Goal: Complete application form: Complete application form

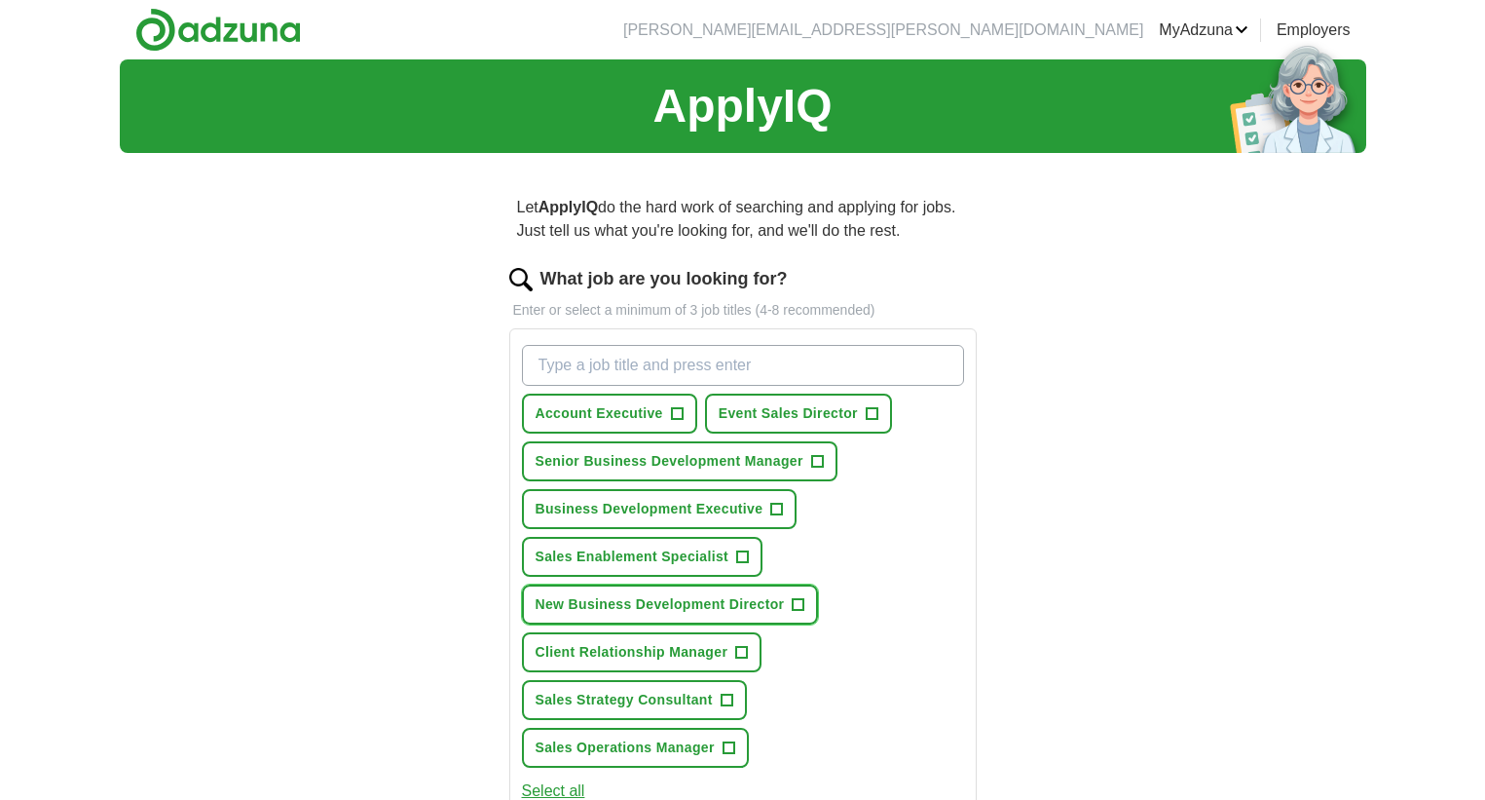
click at [795, 604] on span "+" at bounding box center [799, 605] width 12 height 16
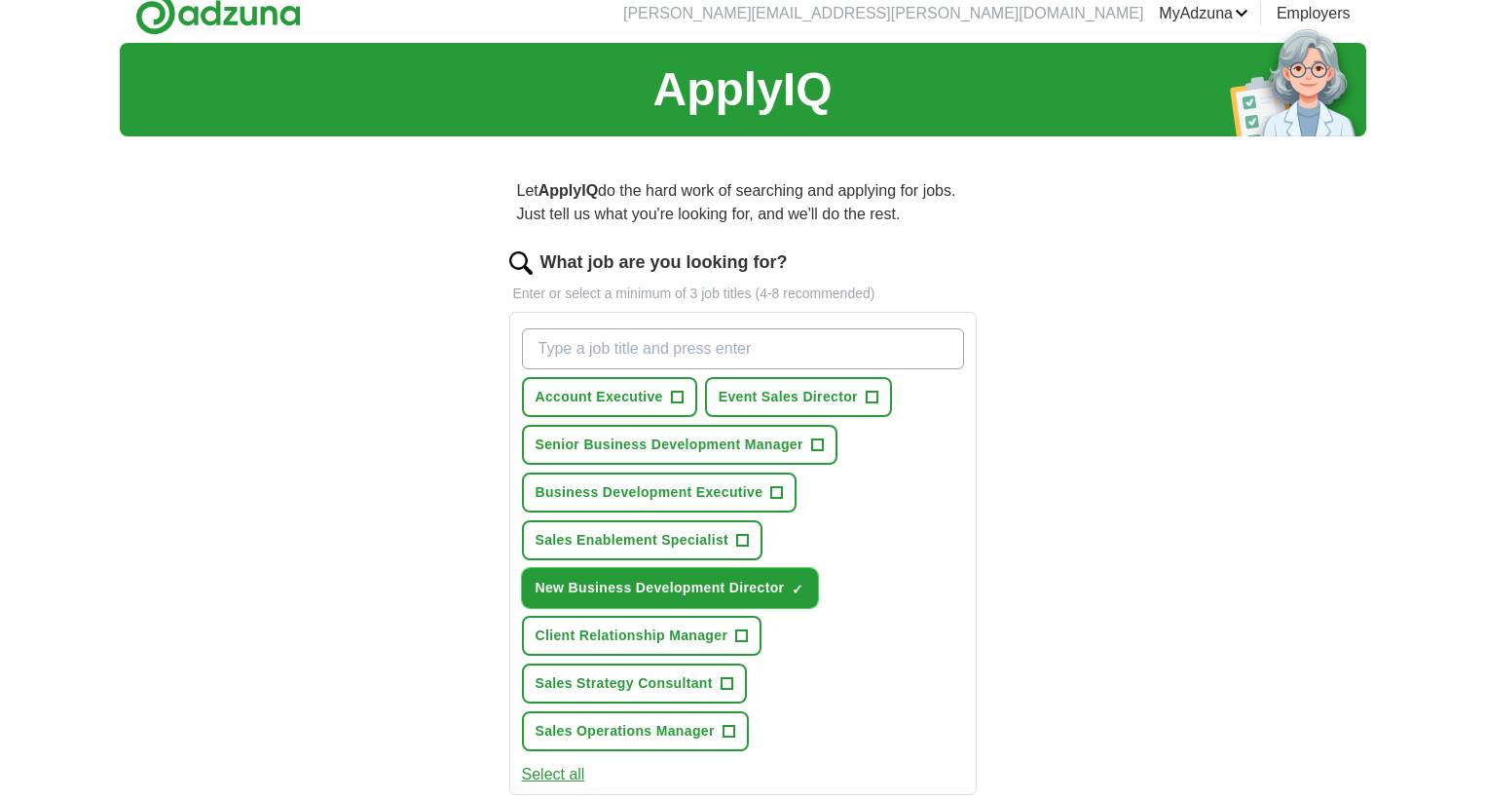
scroll to position [21, 0]
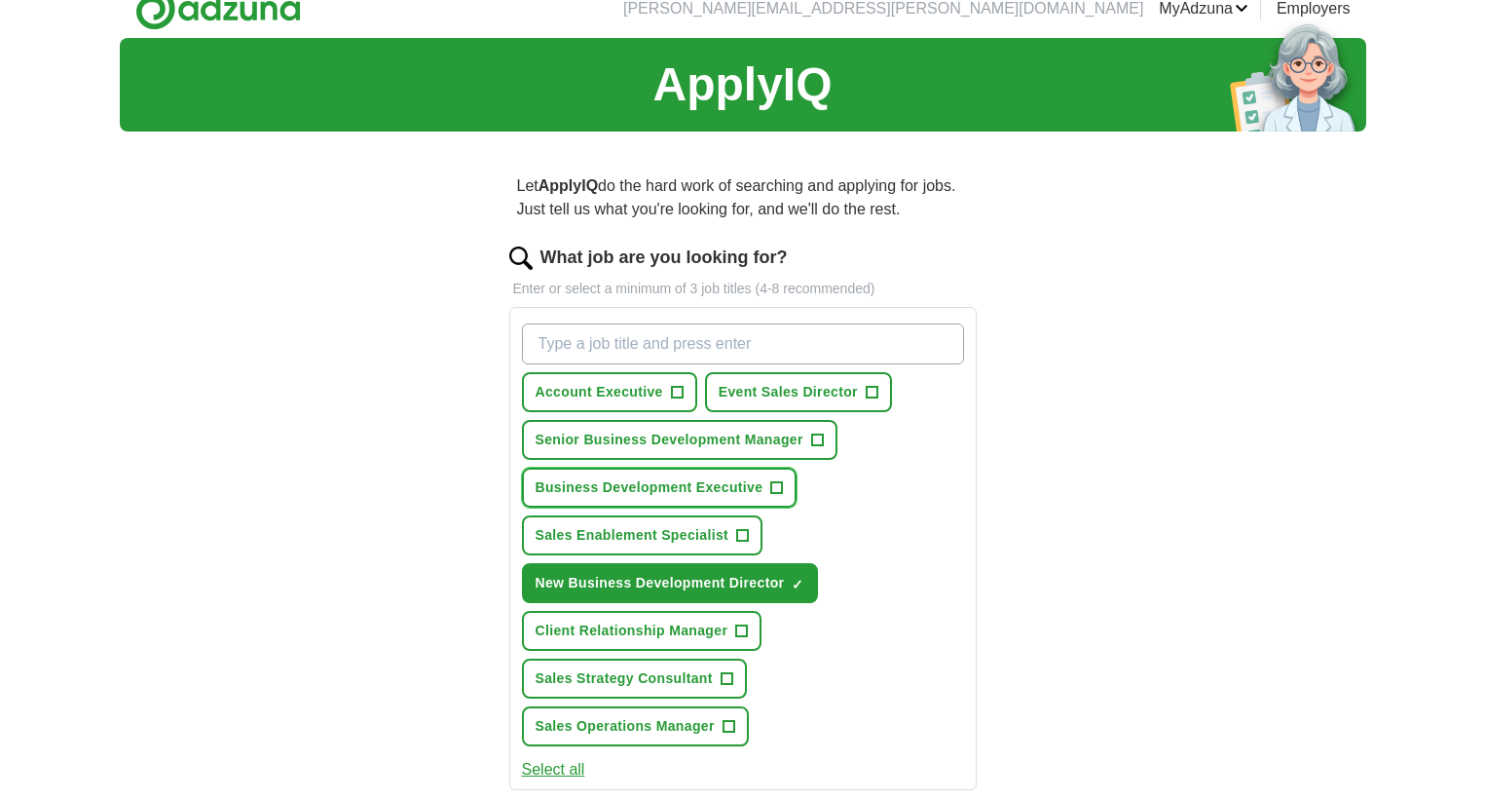
click at [778, 488] on span "+" at bounding box center [777, 488] width 12 height 16
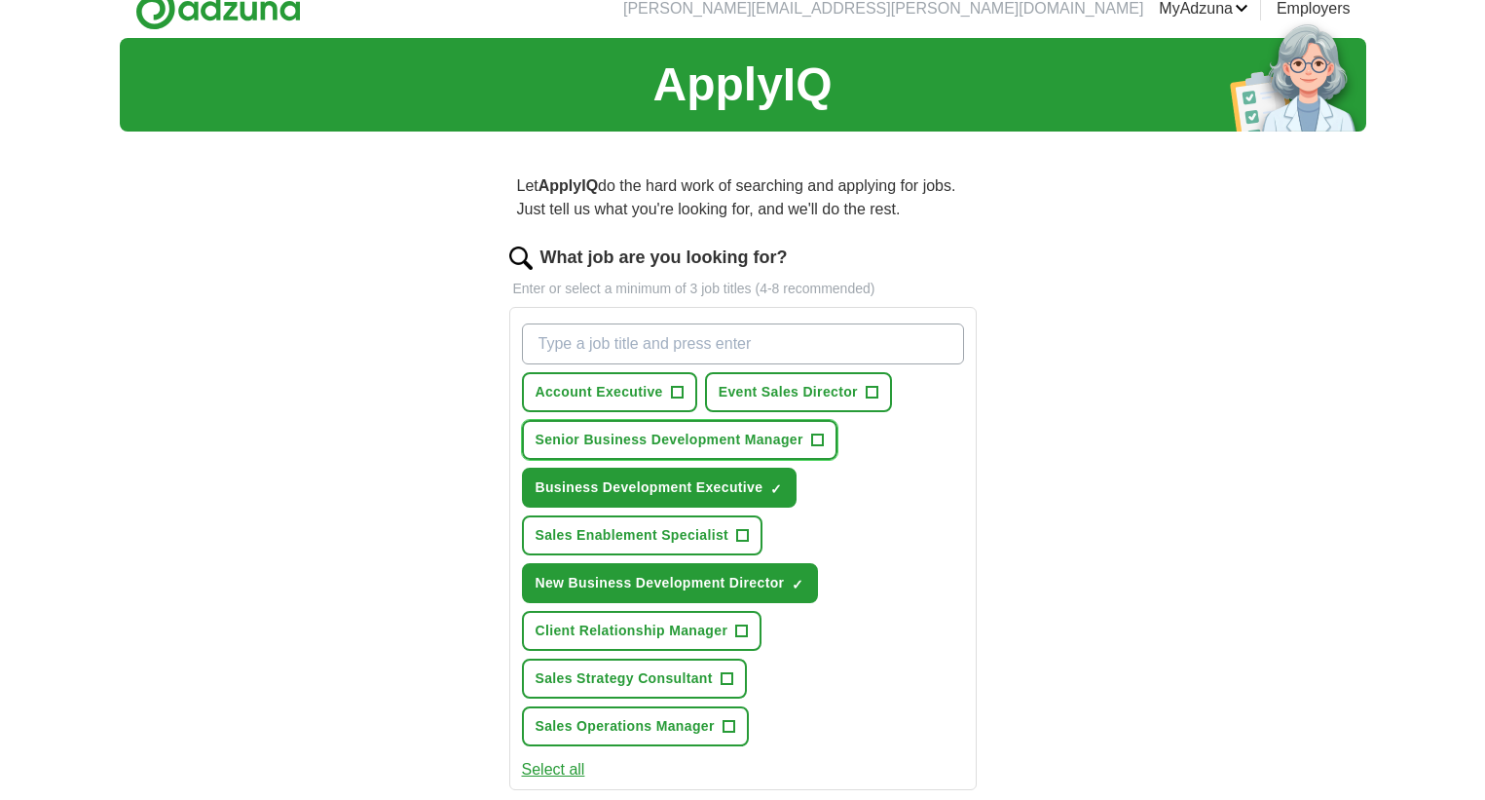
click at [821, 440] on span "+" at bounding box center [817, 440] width 12 height 16
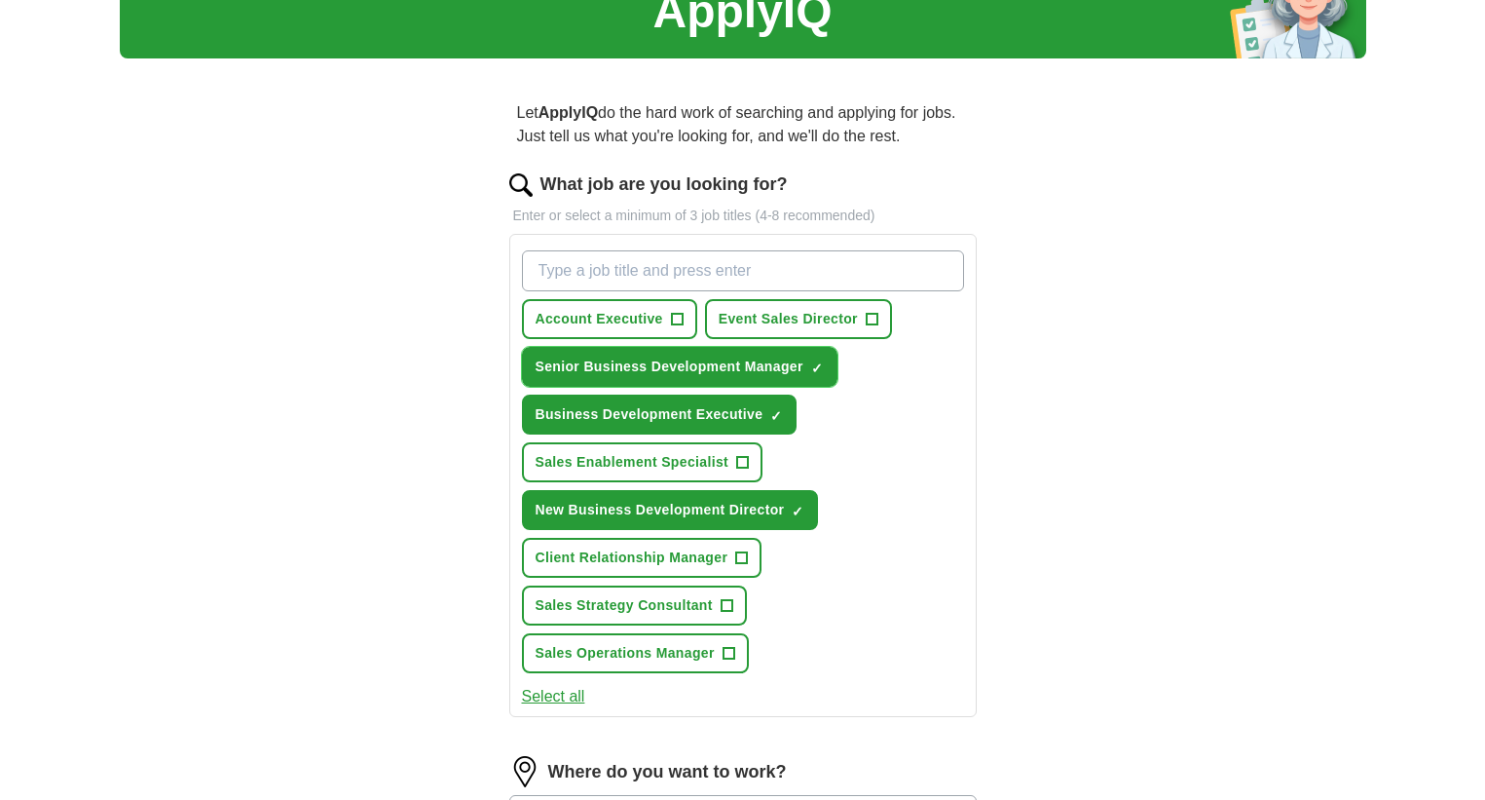
scroll to position [96, 0]
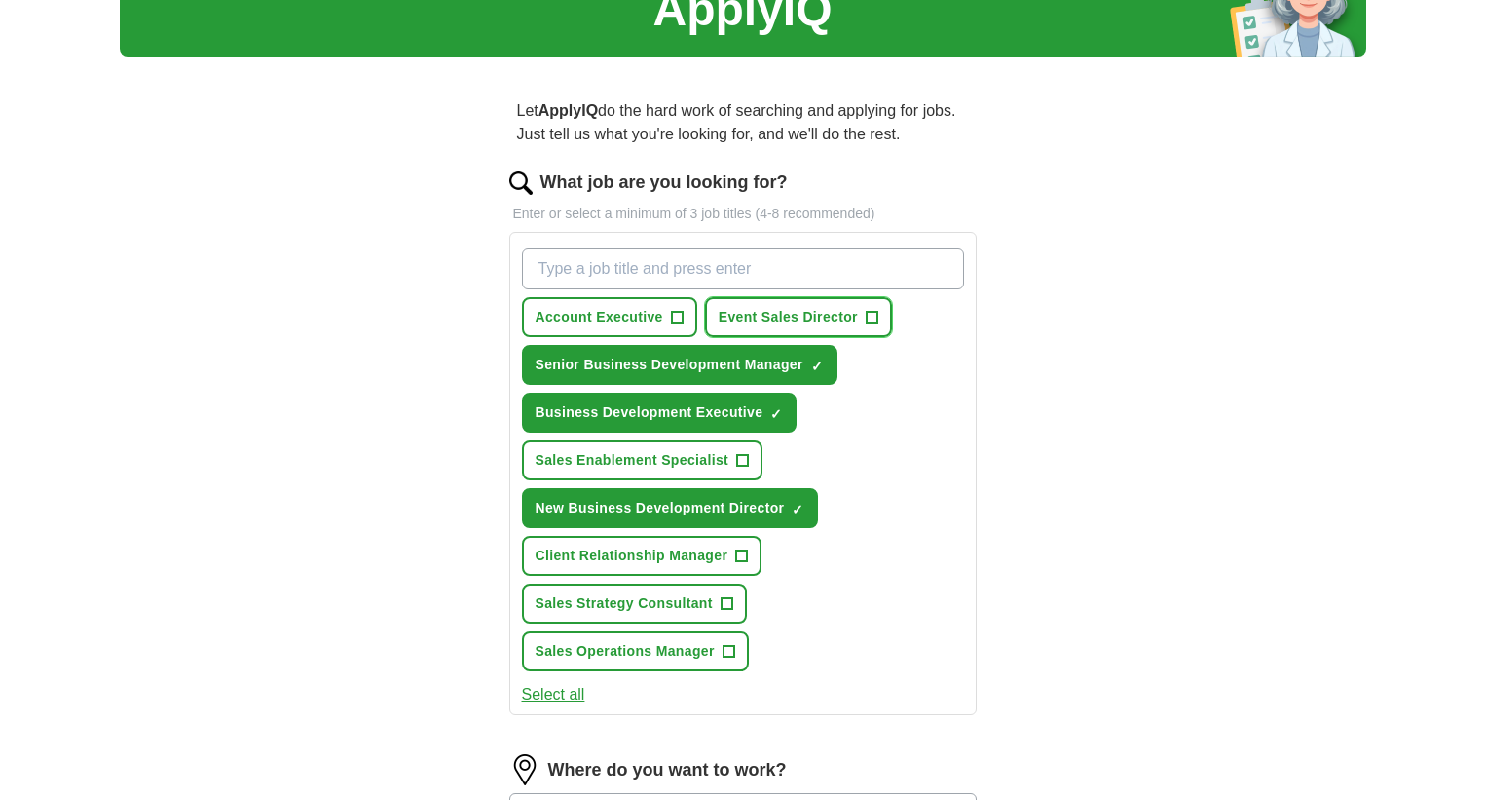
click at [872, 315] on span "+" at bounding box center [872, 318] width 12 height 16
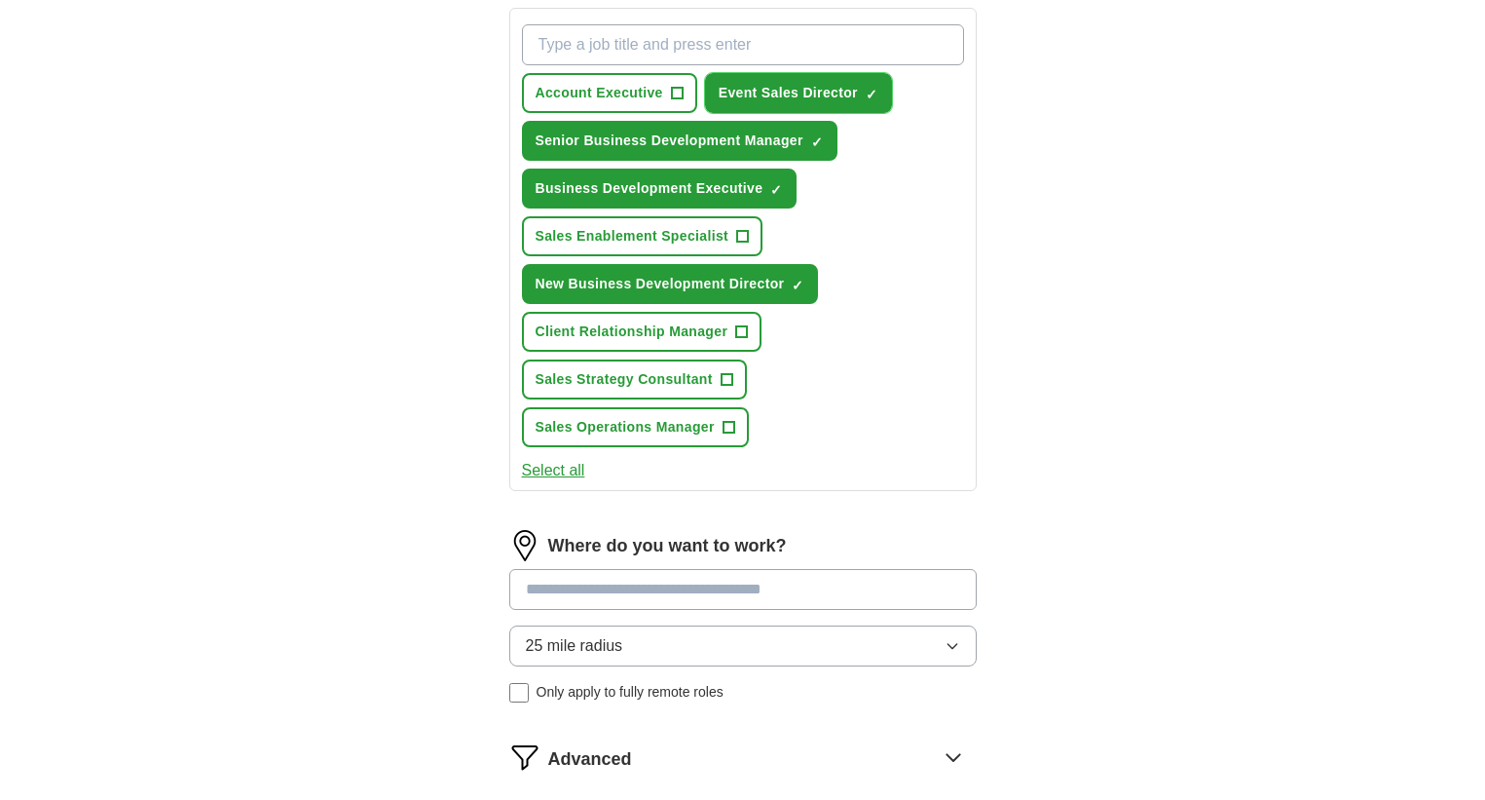
scroll to position [323, 0]
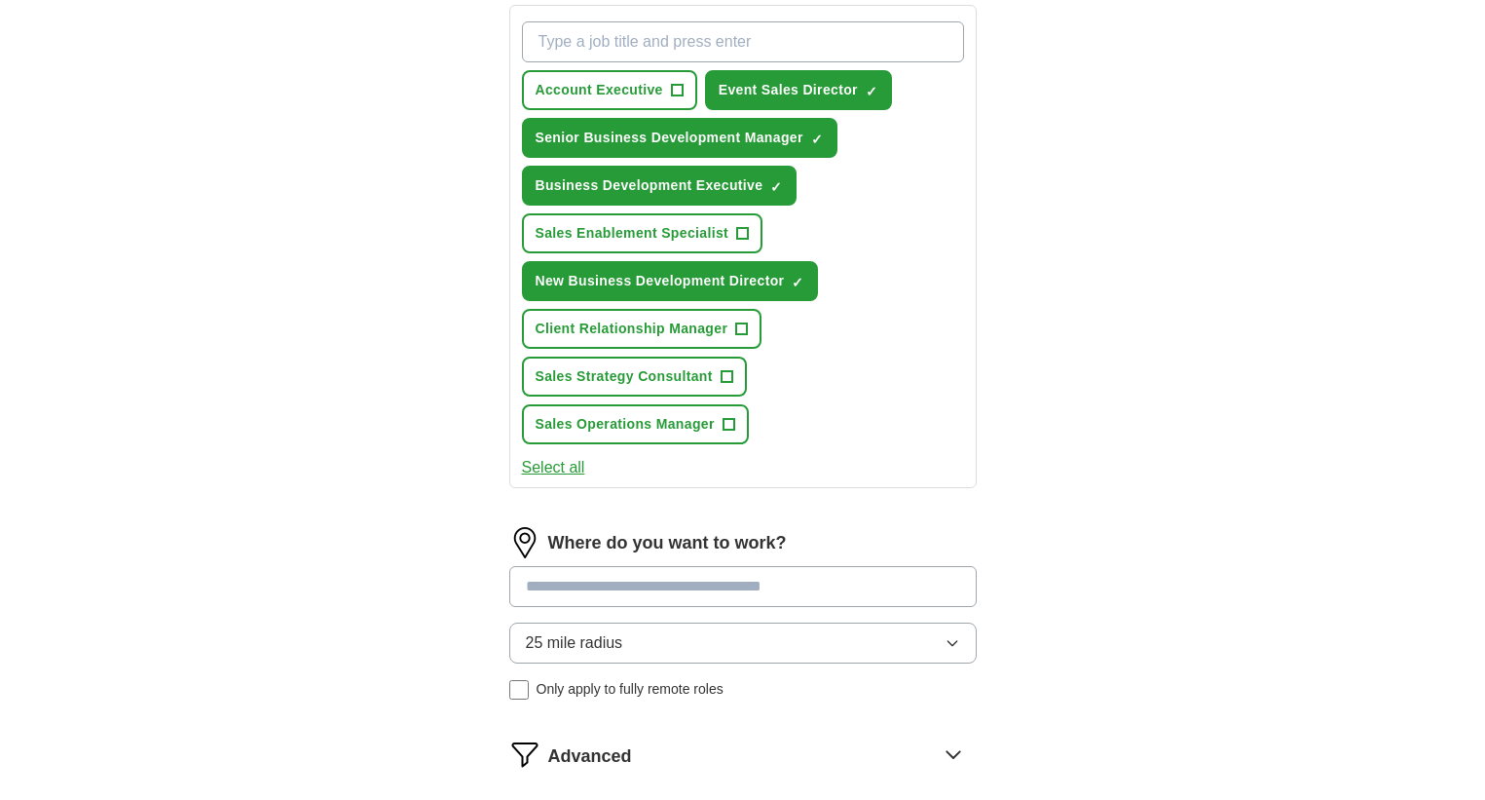
click at [713, 591] on input at bounding box center [742, 586] width 467 height 41
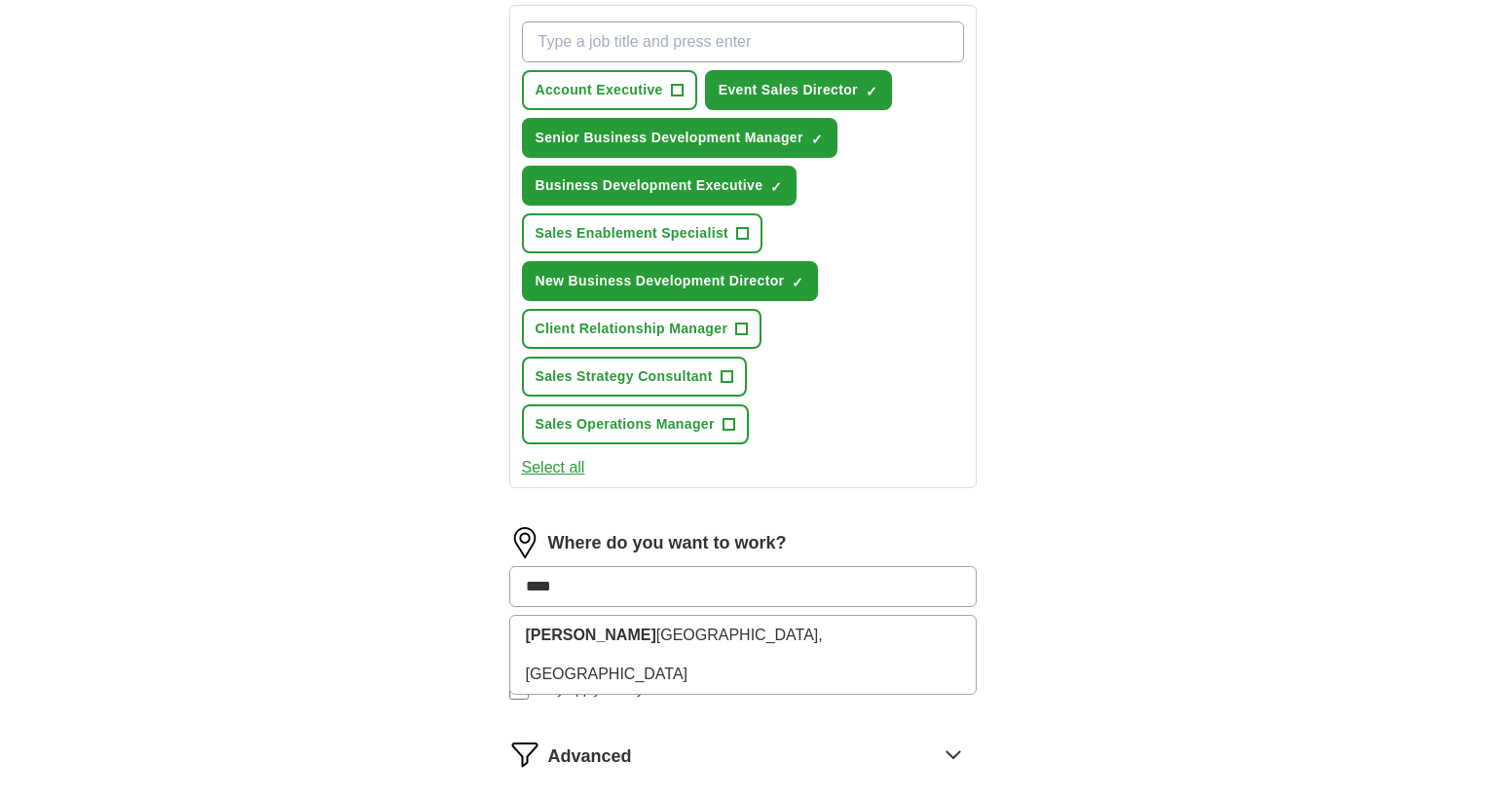
type input "*****"
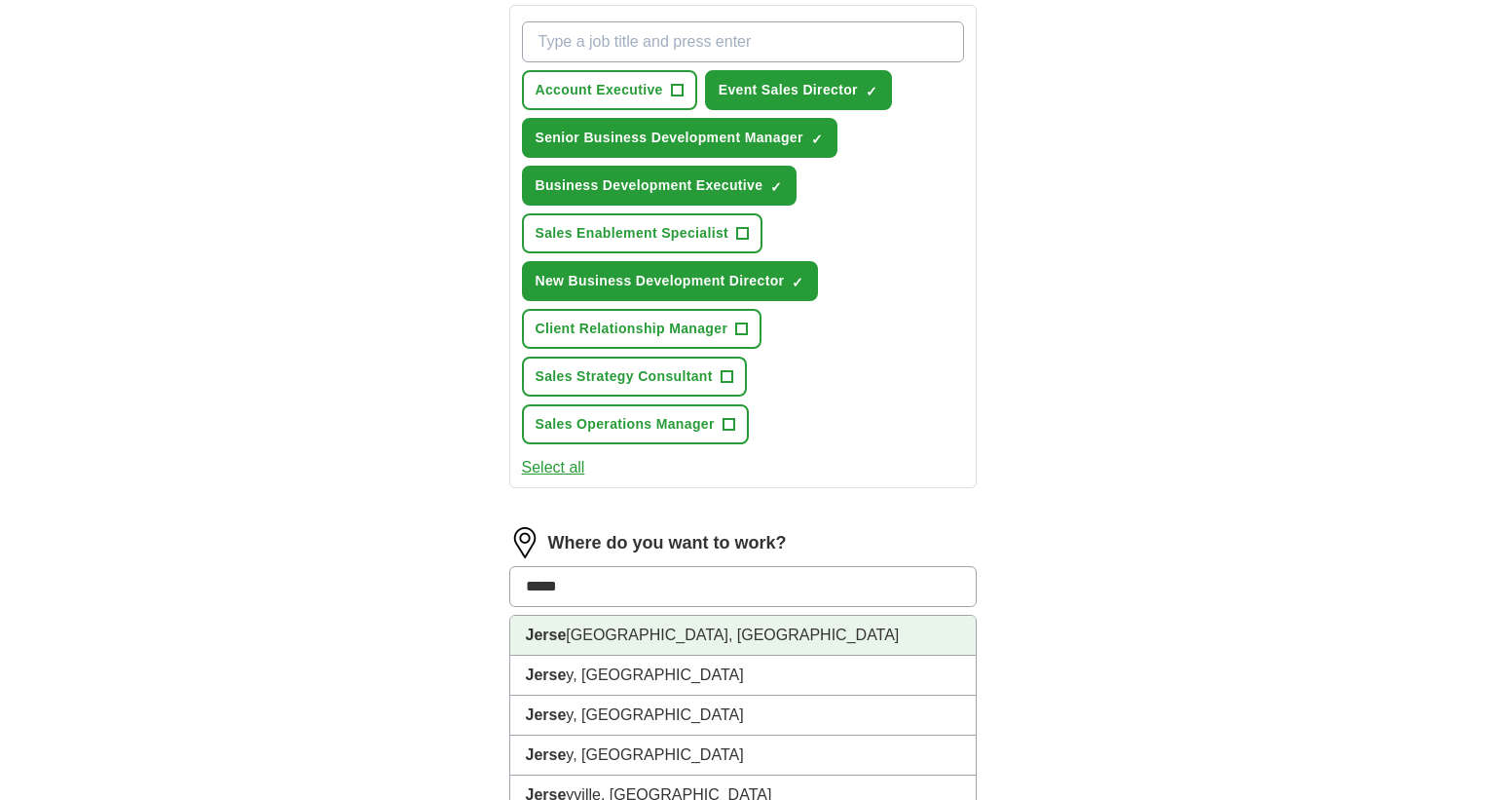
drag, startPoint x: 595, startPoint y: 636, endPoint x: 606, endPoint y: 661, distance: 27.5
click at [595, 636] on li "[GEOGRAPHIC_DATA], [GEOGRAPHIC_DATA]" at bounding box center [743, 636] width 466 height 40
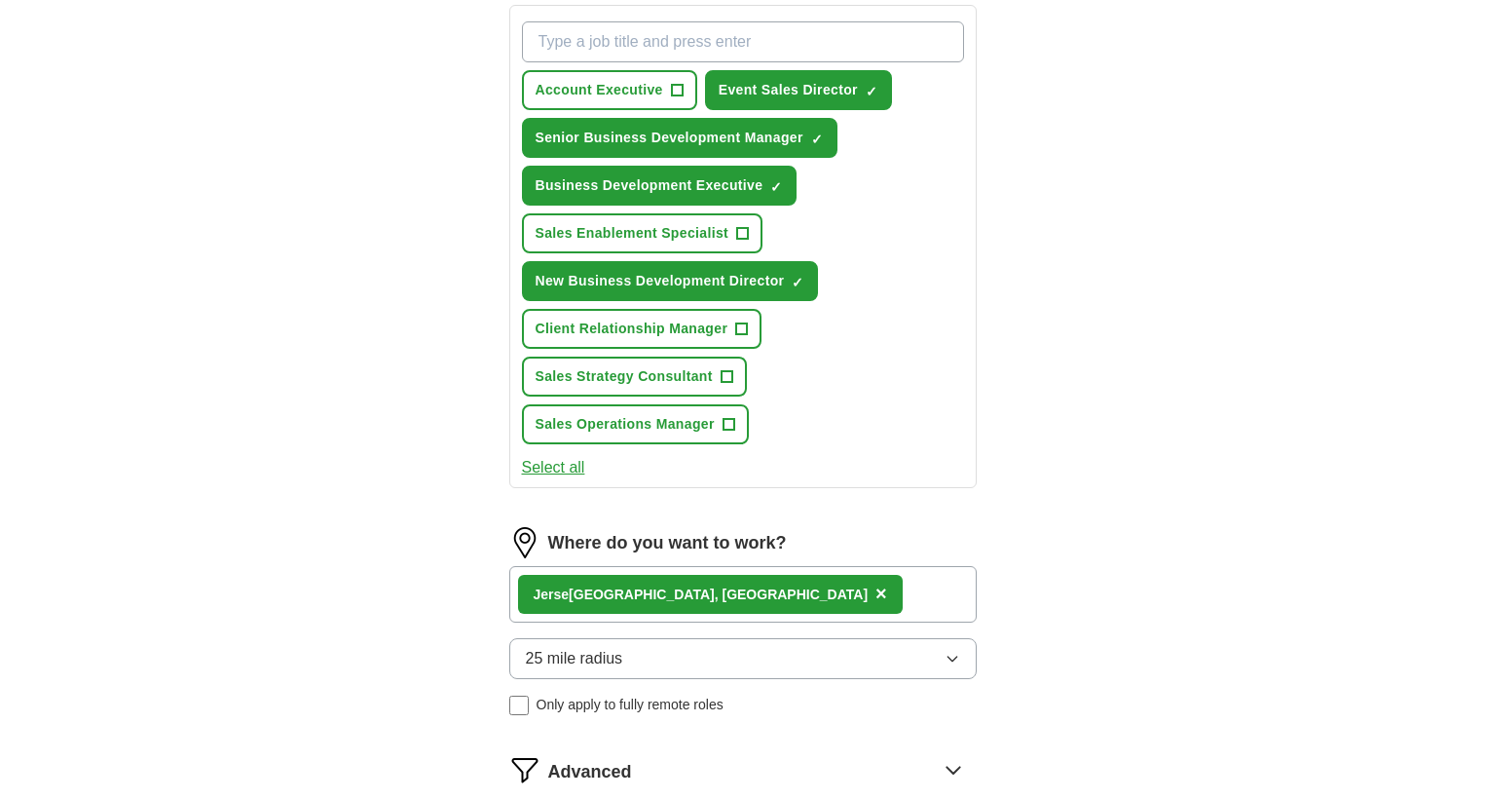
click at [609, 665] on span "25 mile radius" at bounding box center [574, 658] width 97 height 23
click at [579, 734] on span "5 mile radius" at bounding box center [570, 742] width 89 height 23
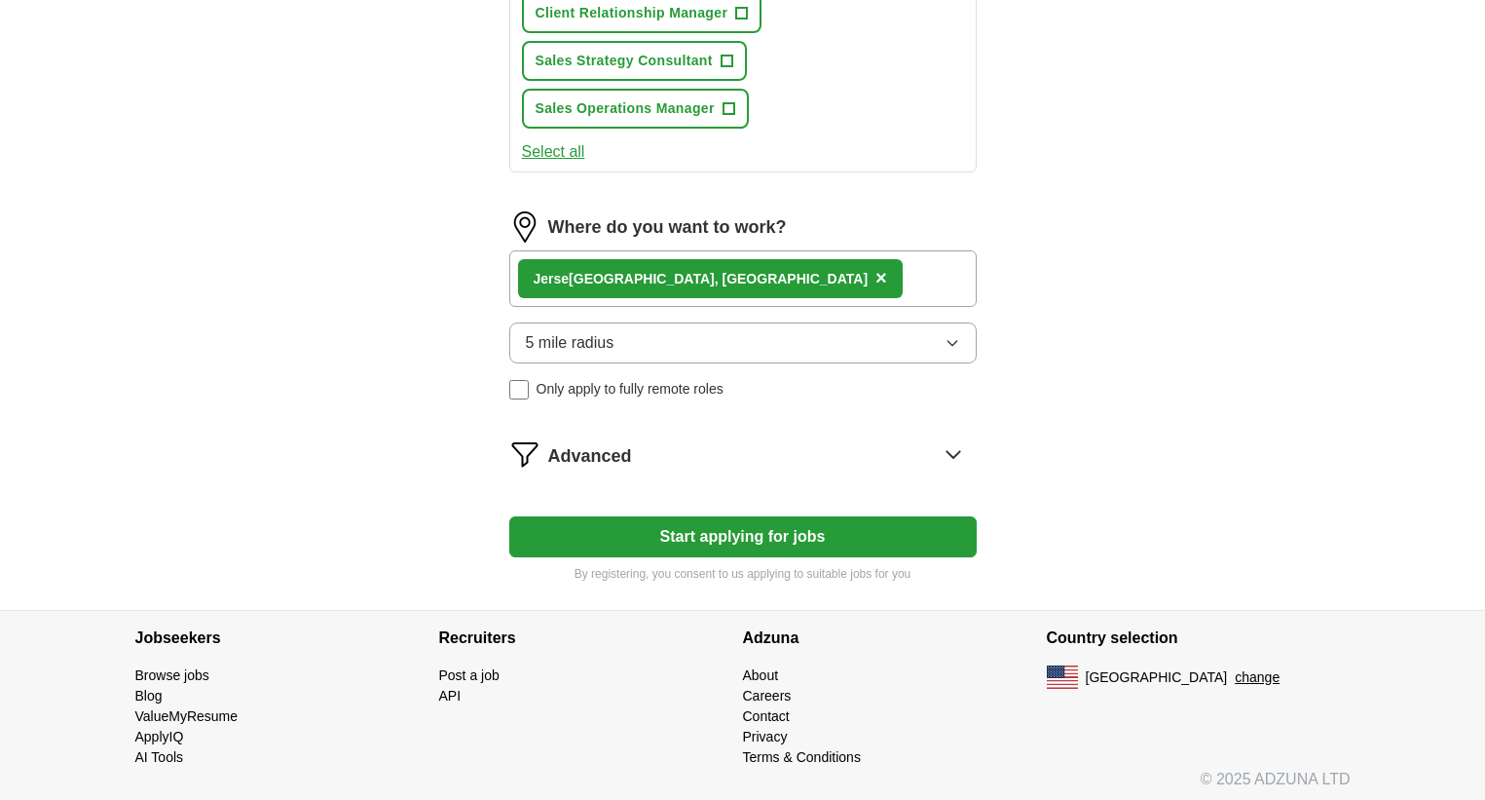
scroll to position [642, 0]
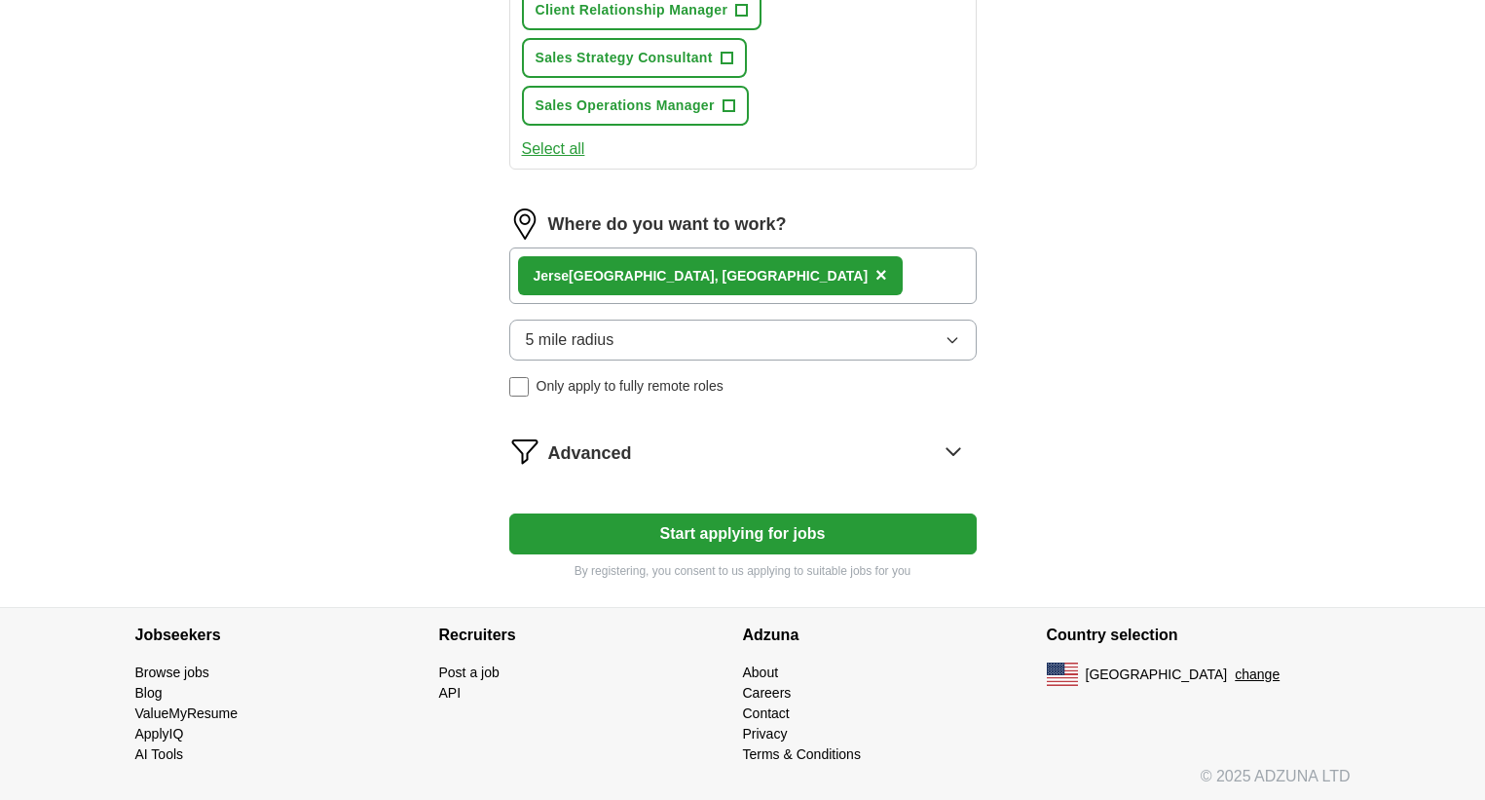
click at [777, 535] on button "Start applying for jobs" at bounding box center [742, 533] width 467 height 41
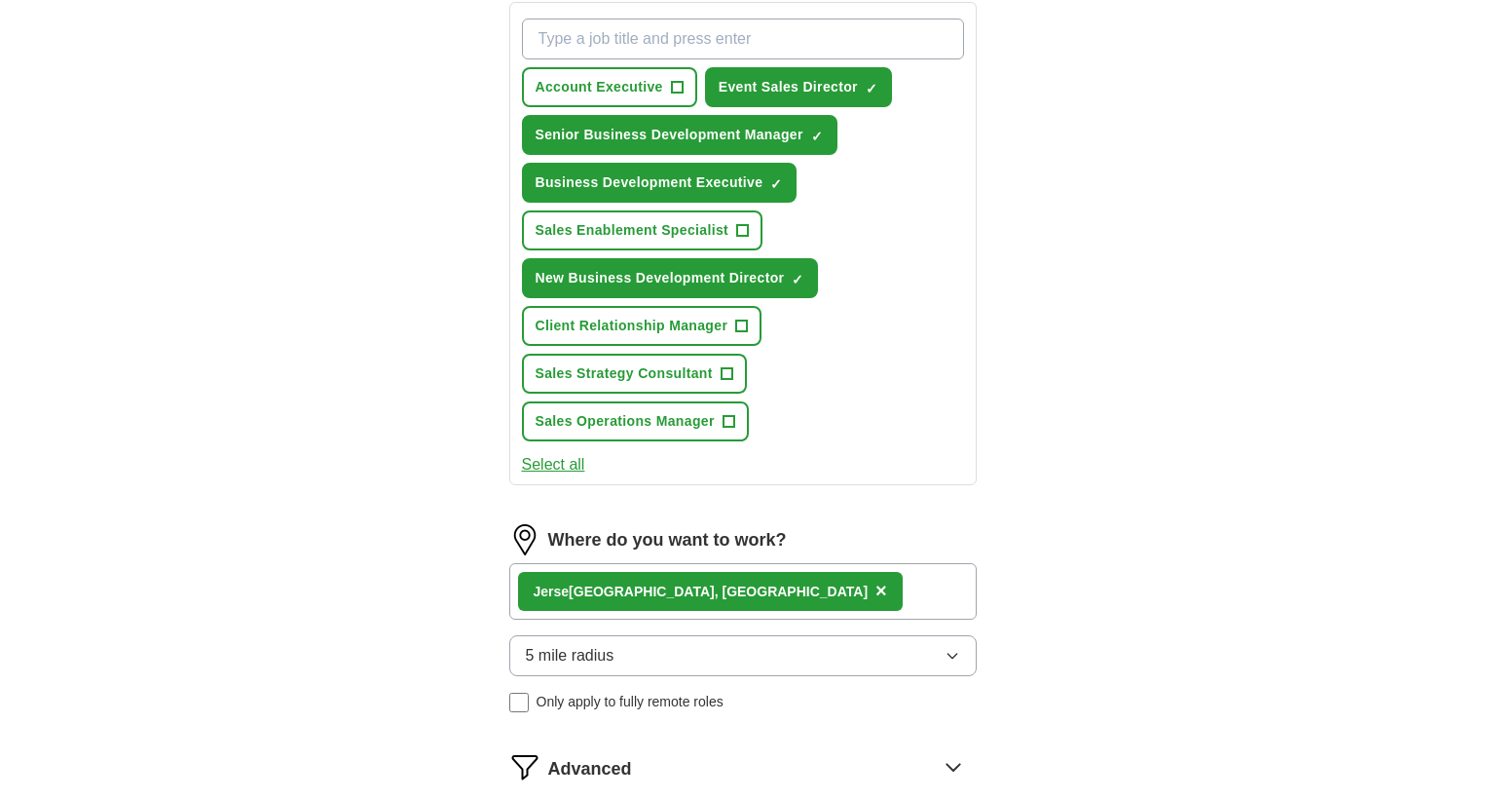
select select "**"
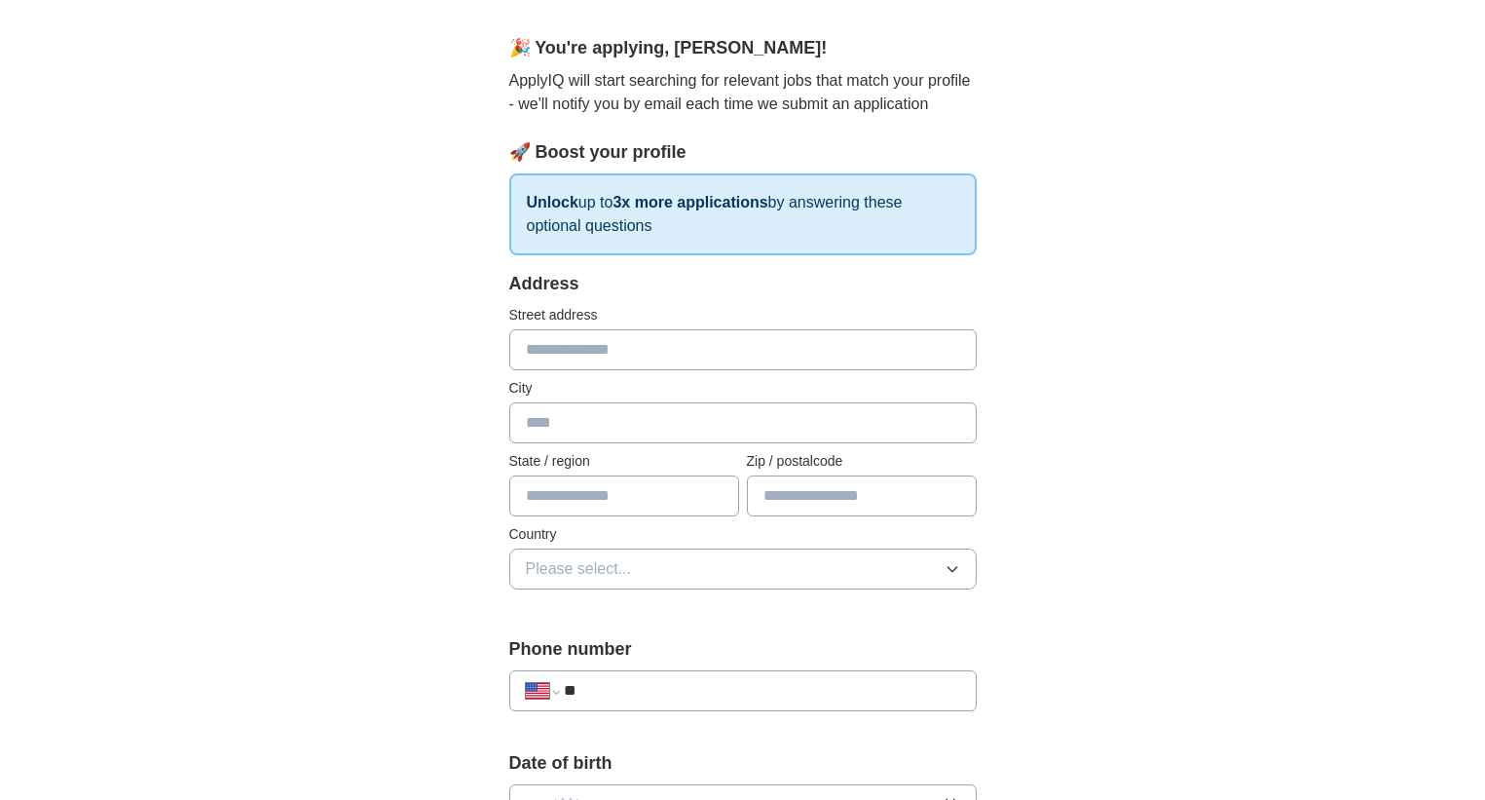
scroll to position [151, 0]
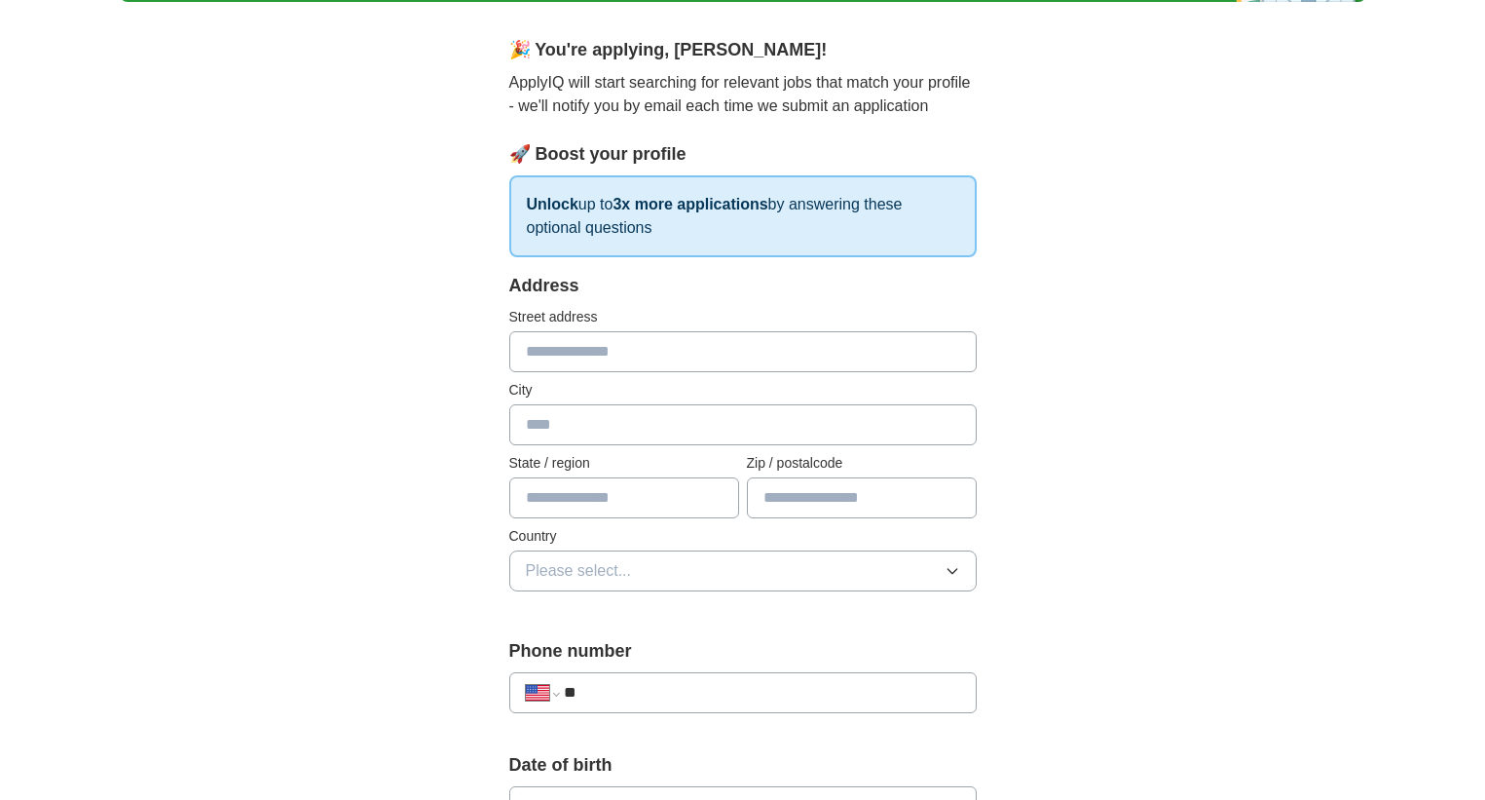
click at [596, 349] on input "text" at bounding box center [742, 351] width 467 height 41
type input "**********"
type input "**"
type input "*****"
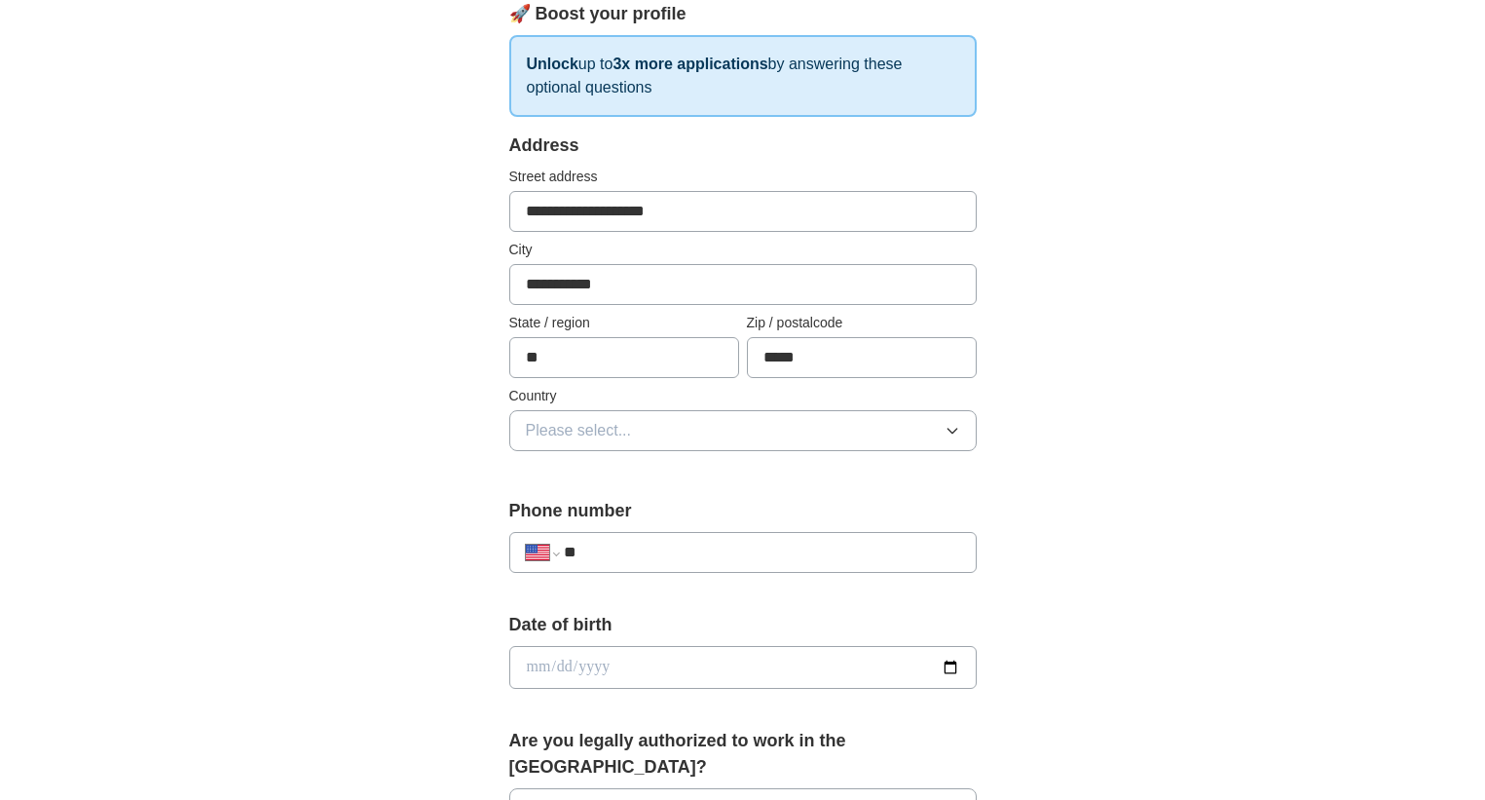
scroll to position [294, 0]
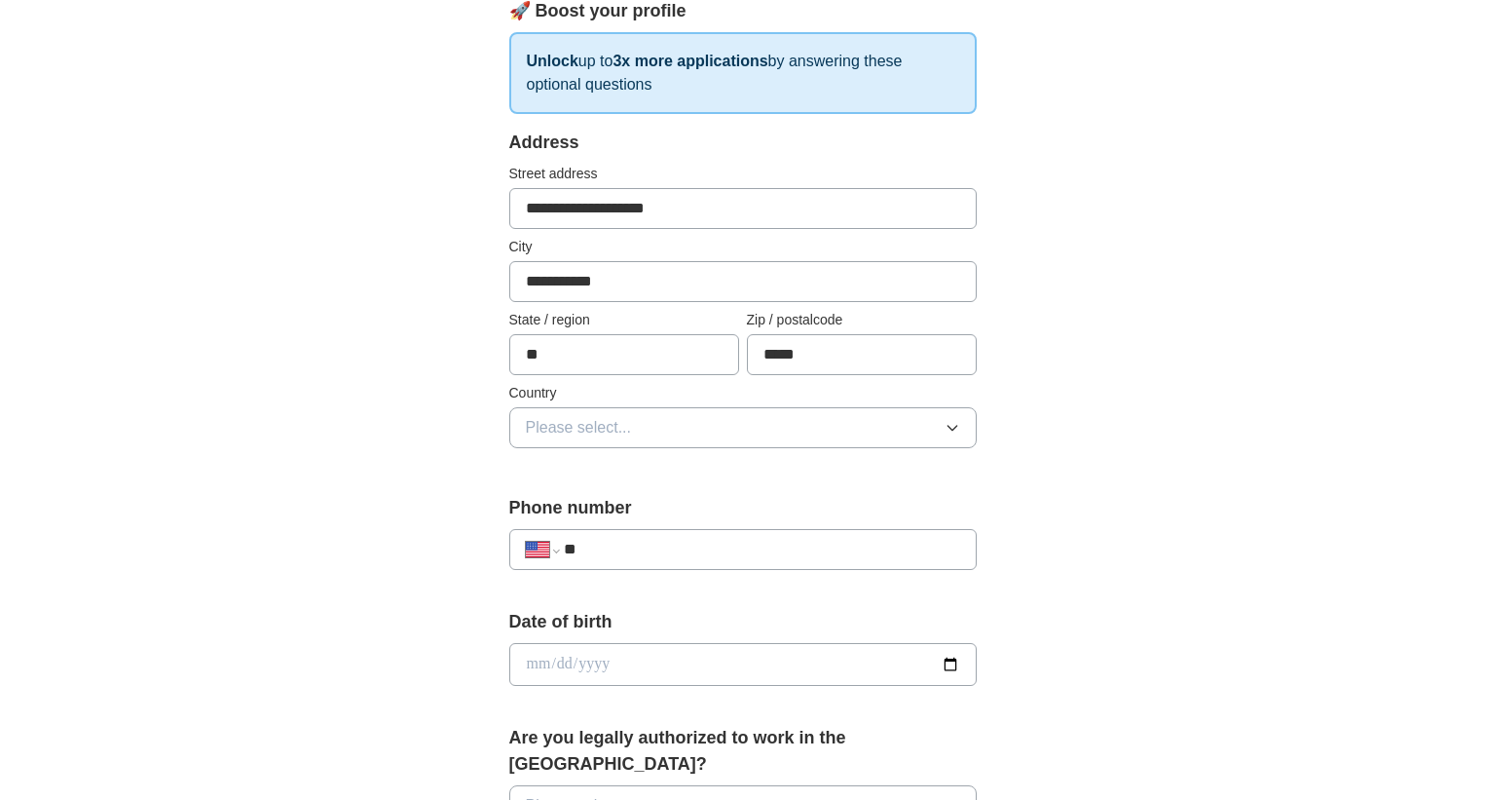
click at [747, 439] on button "Please select..." at bounding box center [742, 427] width 467 height 41
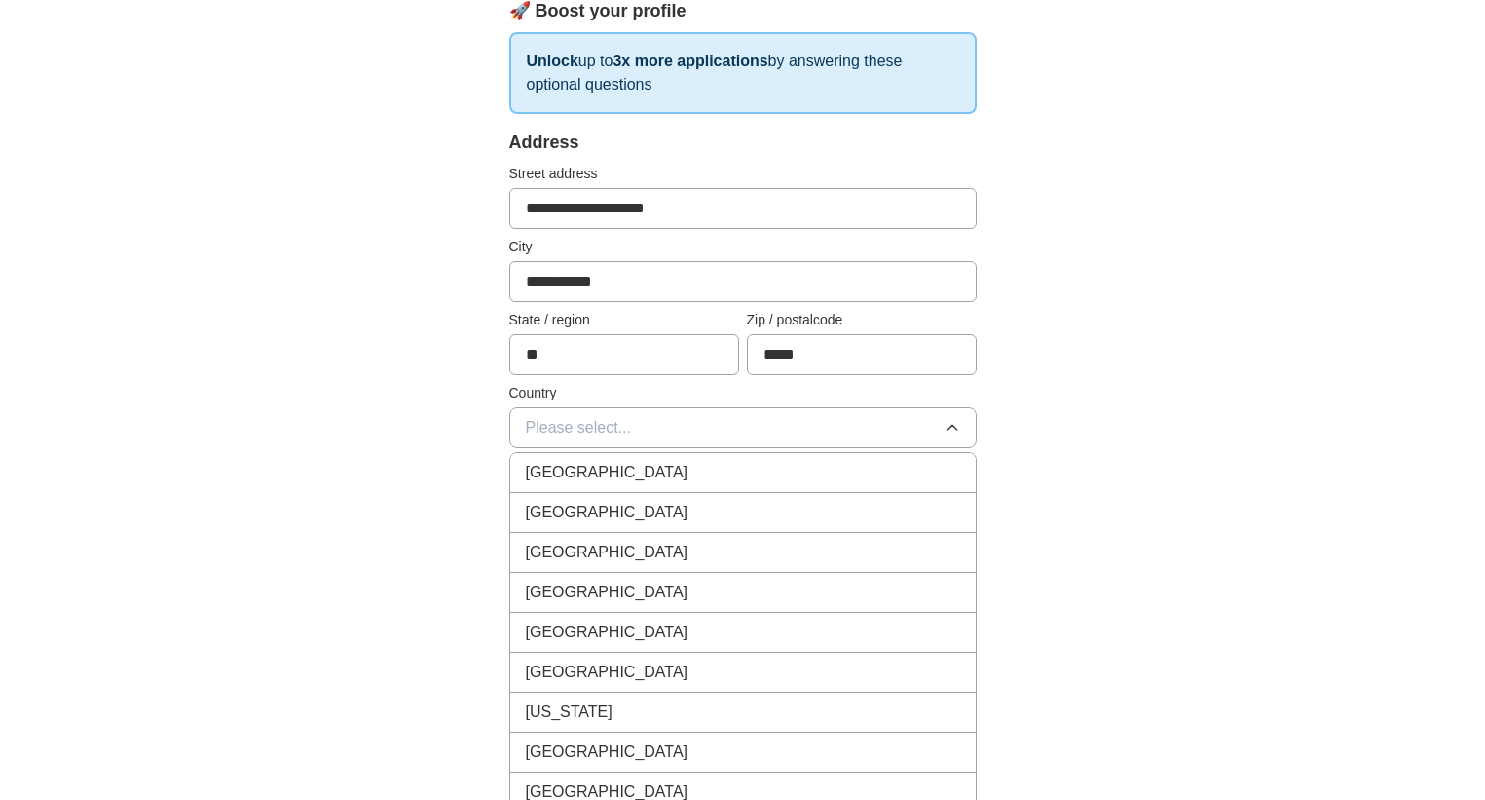
click at [665, 514] on div "[GEOGRAPHIC_DATA]" at bounding box center [743, 512] width 434 height 23
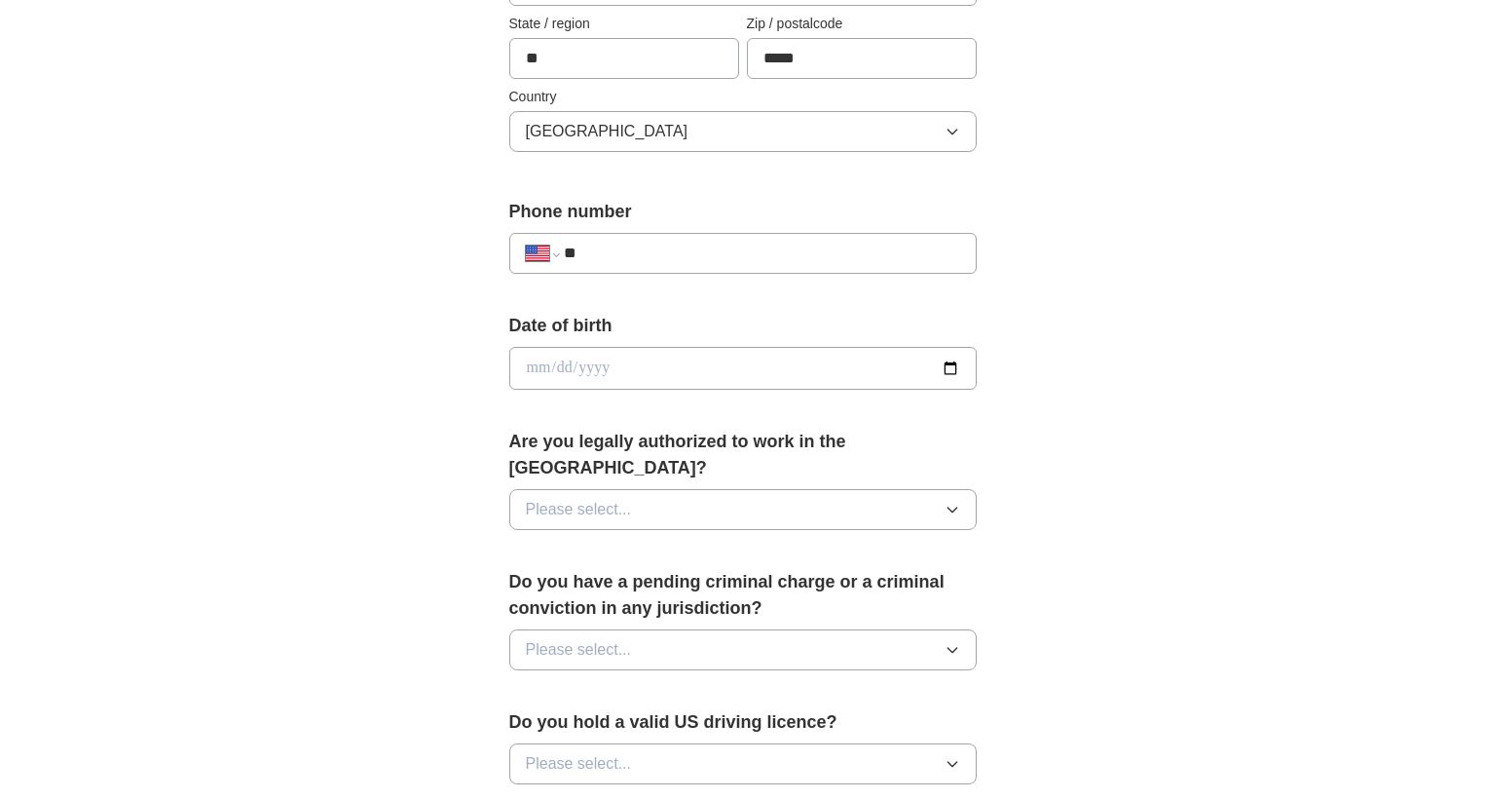
scroll to position [591, 0]
click at [752, 488] on button "Please select..." at bounding box center [742, 508] width 467 height 41
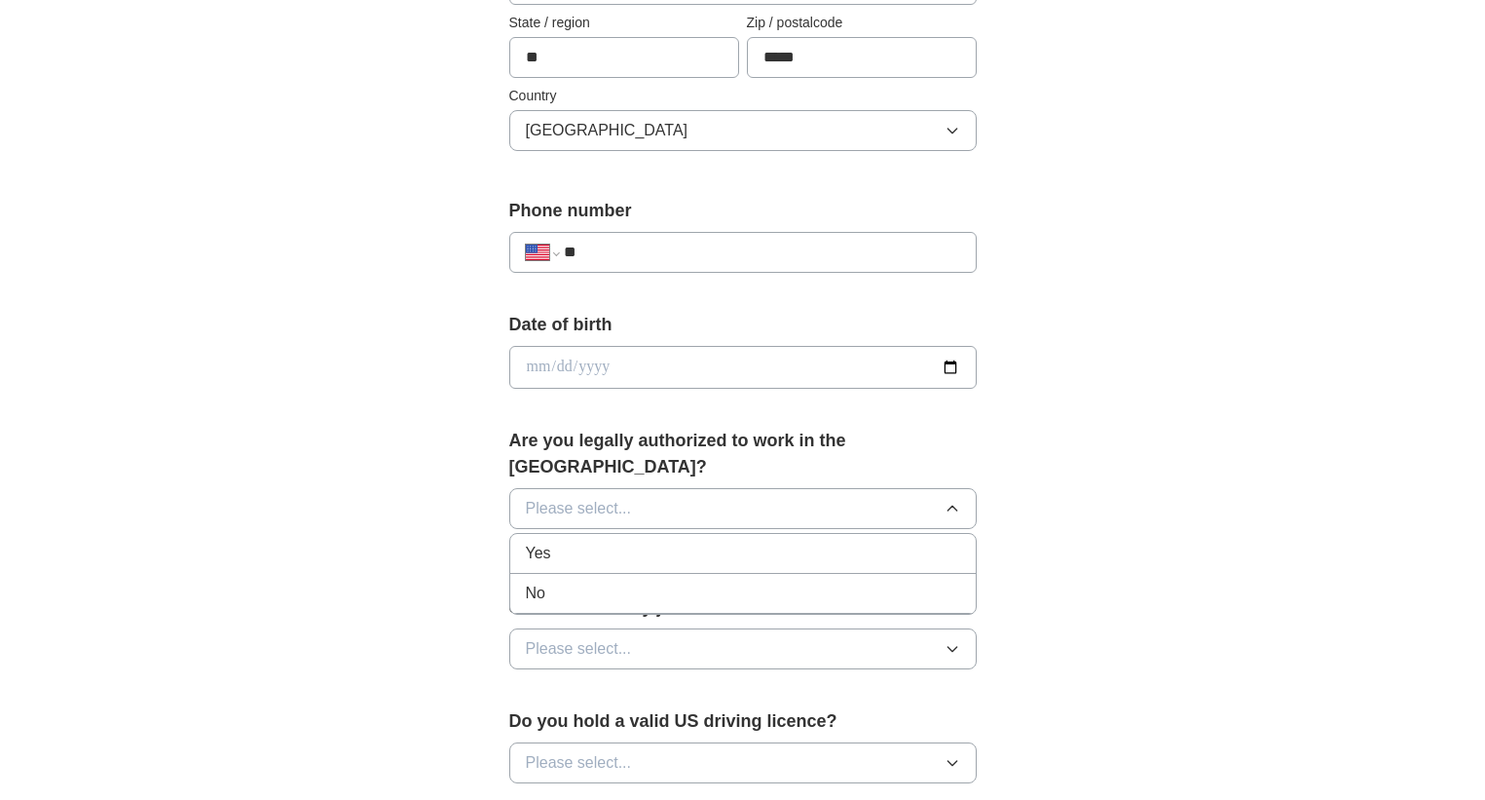
click at [673, 542] on div "Yes" at bounding box center [743, 553] width 434 height 23
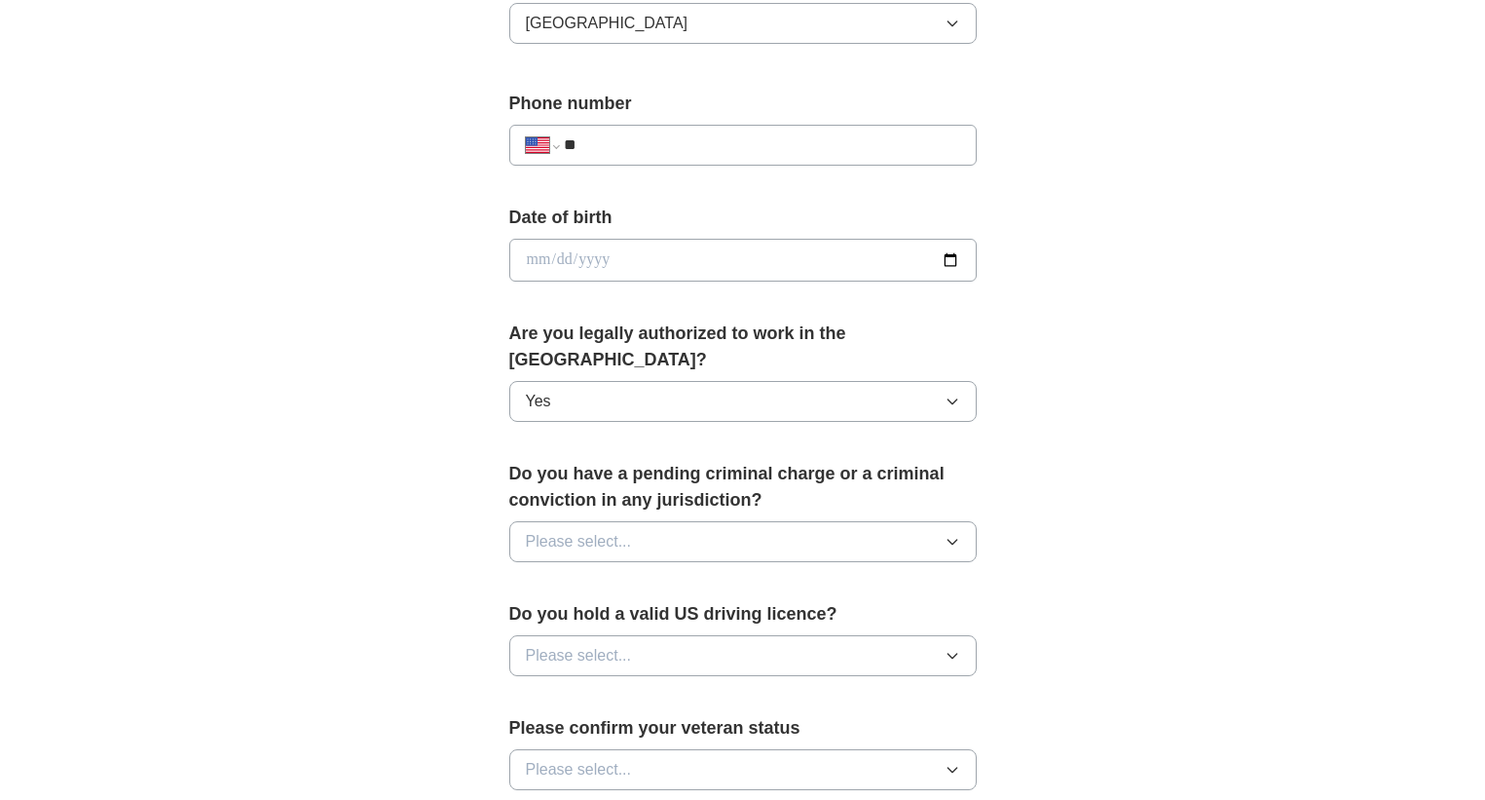
scroll to position [700, 0]
click at [722, 519] on button "Please select..." at bounding box center [742, 539] width 467 height 41
click at [614, 613] on div "No" at bounding box center [743, 624] width 434 height 23
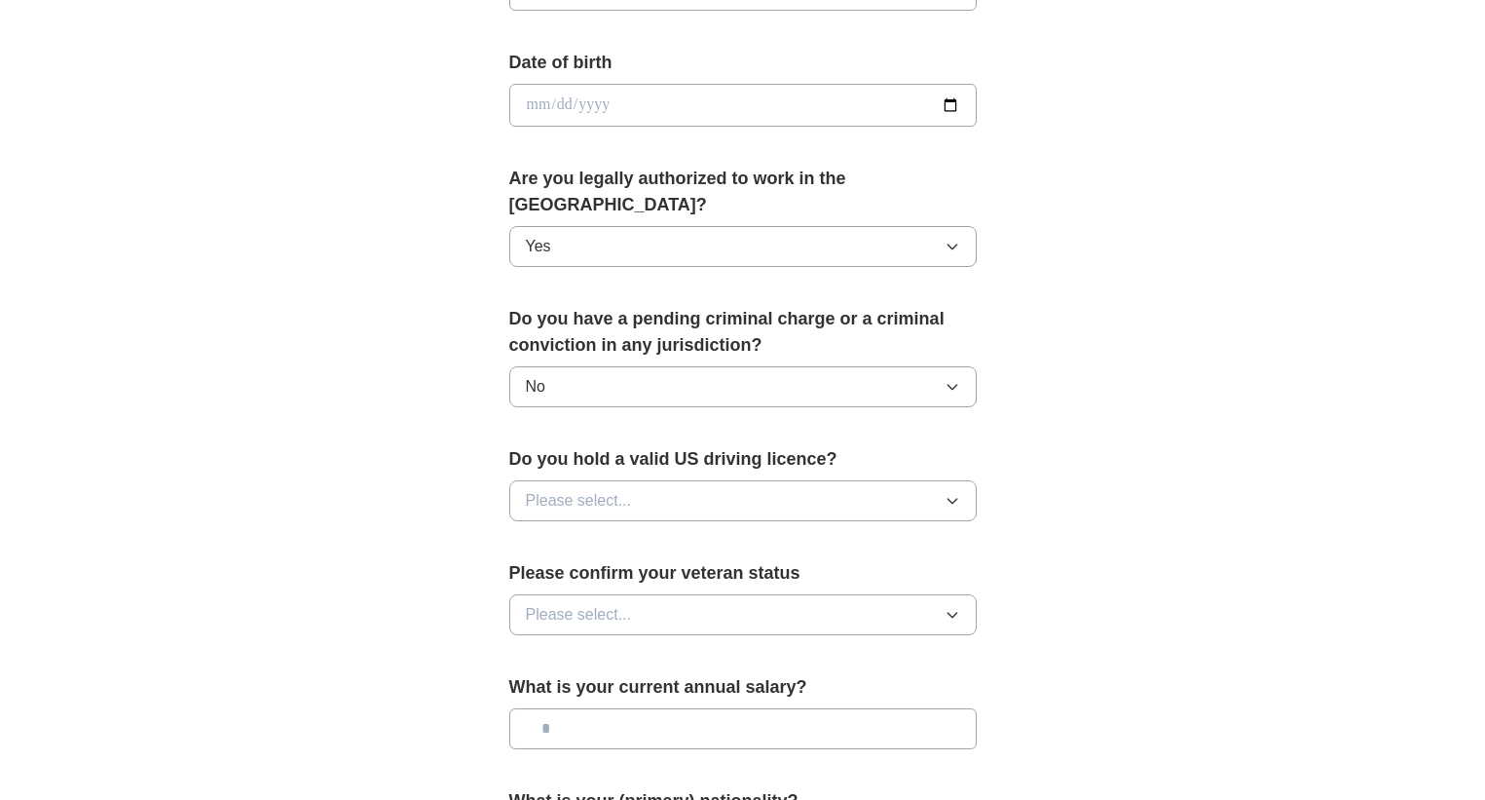
scroll to position [856, 0]
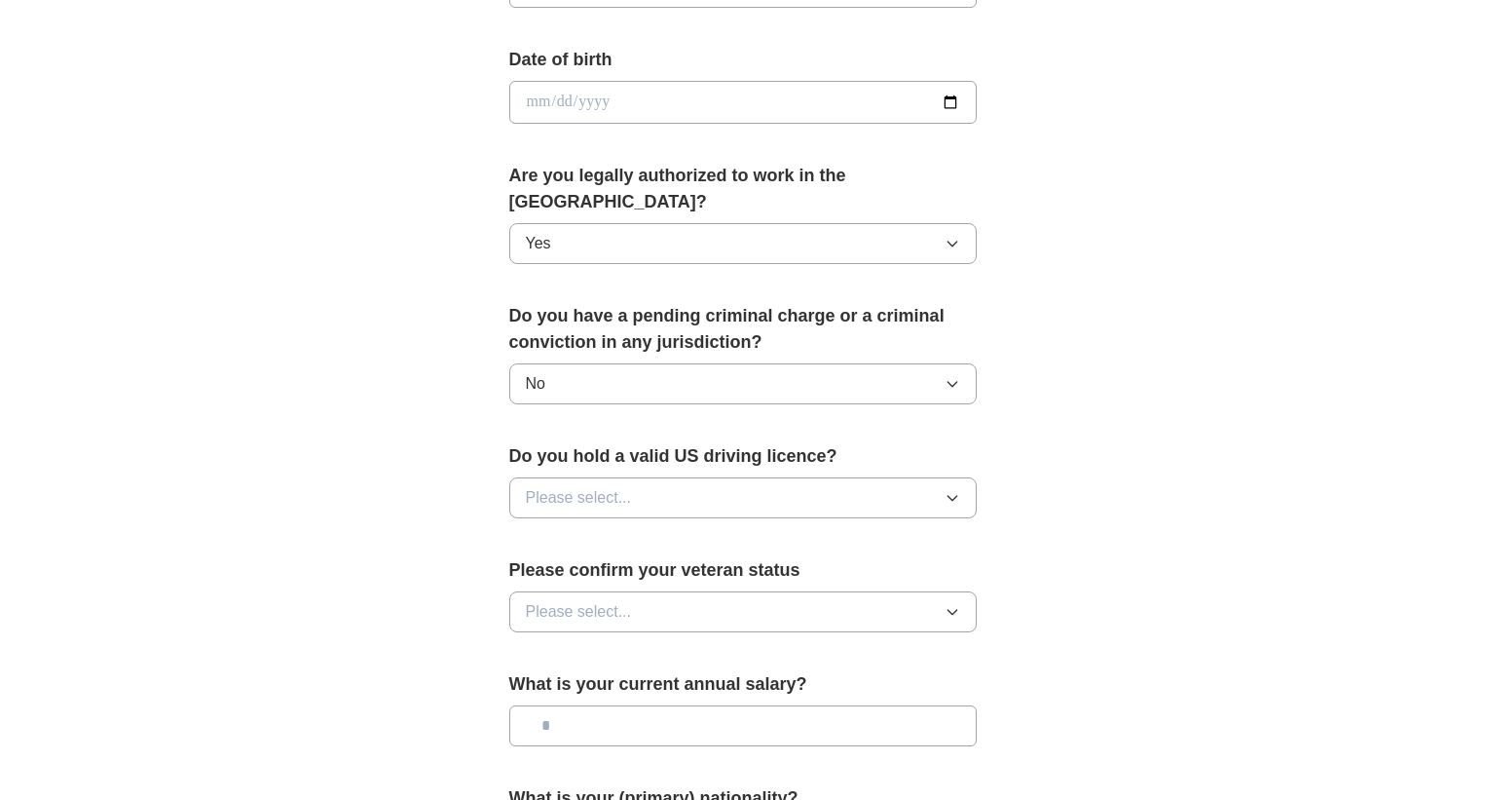
click at [771, 477] on button "Please select..." at bounding box center [742, 497] width 467 height 41
drag, startPoint x: 663, startPoint y: 506, endPoint x: 674, endPoint y: 503, distance: 11.4
click at [667, 531] on div "Yes" at bounding box center [743, 542] width 434 height 23
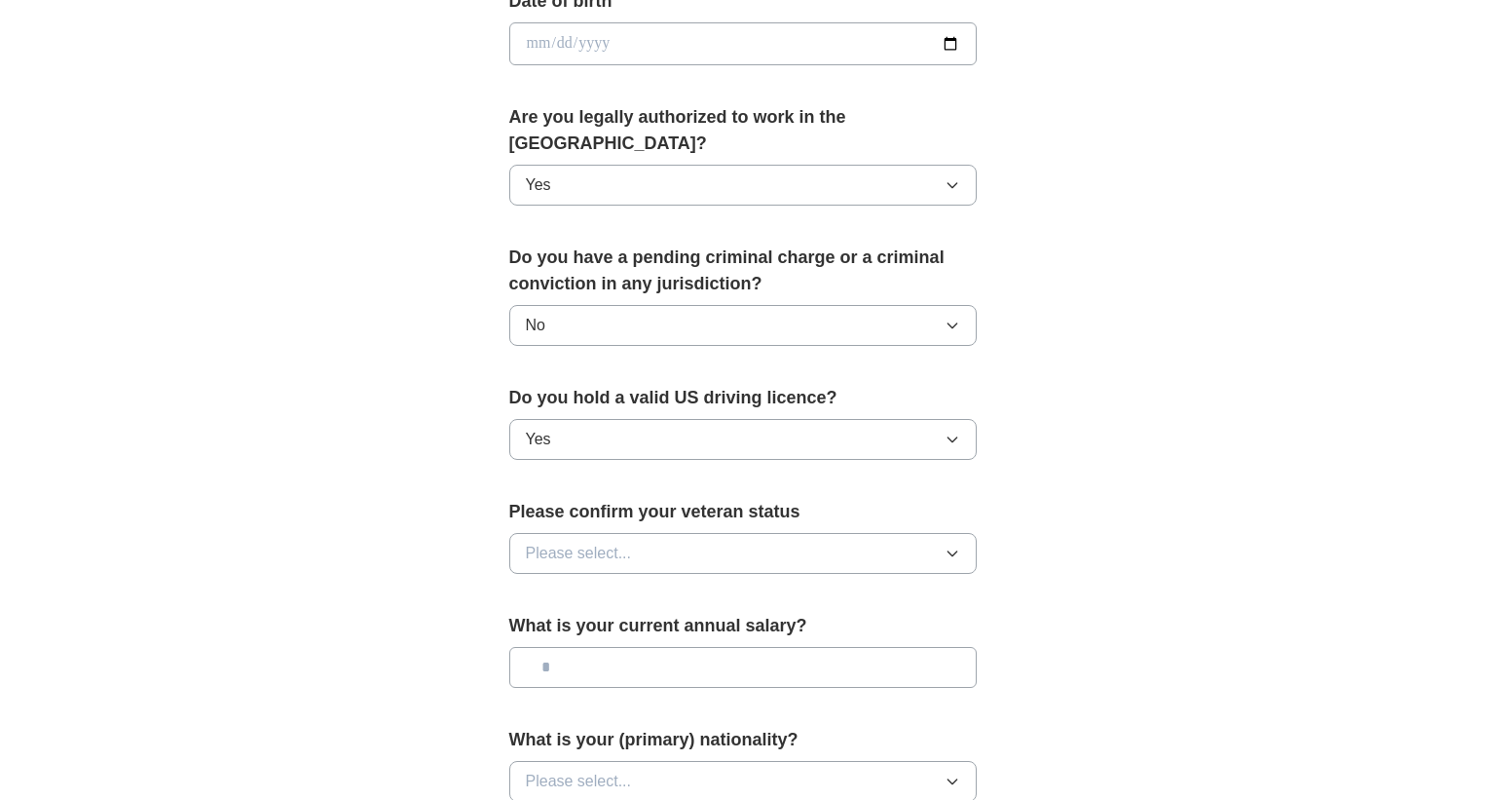
scroll to position [931, 0]
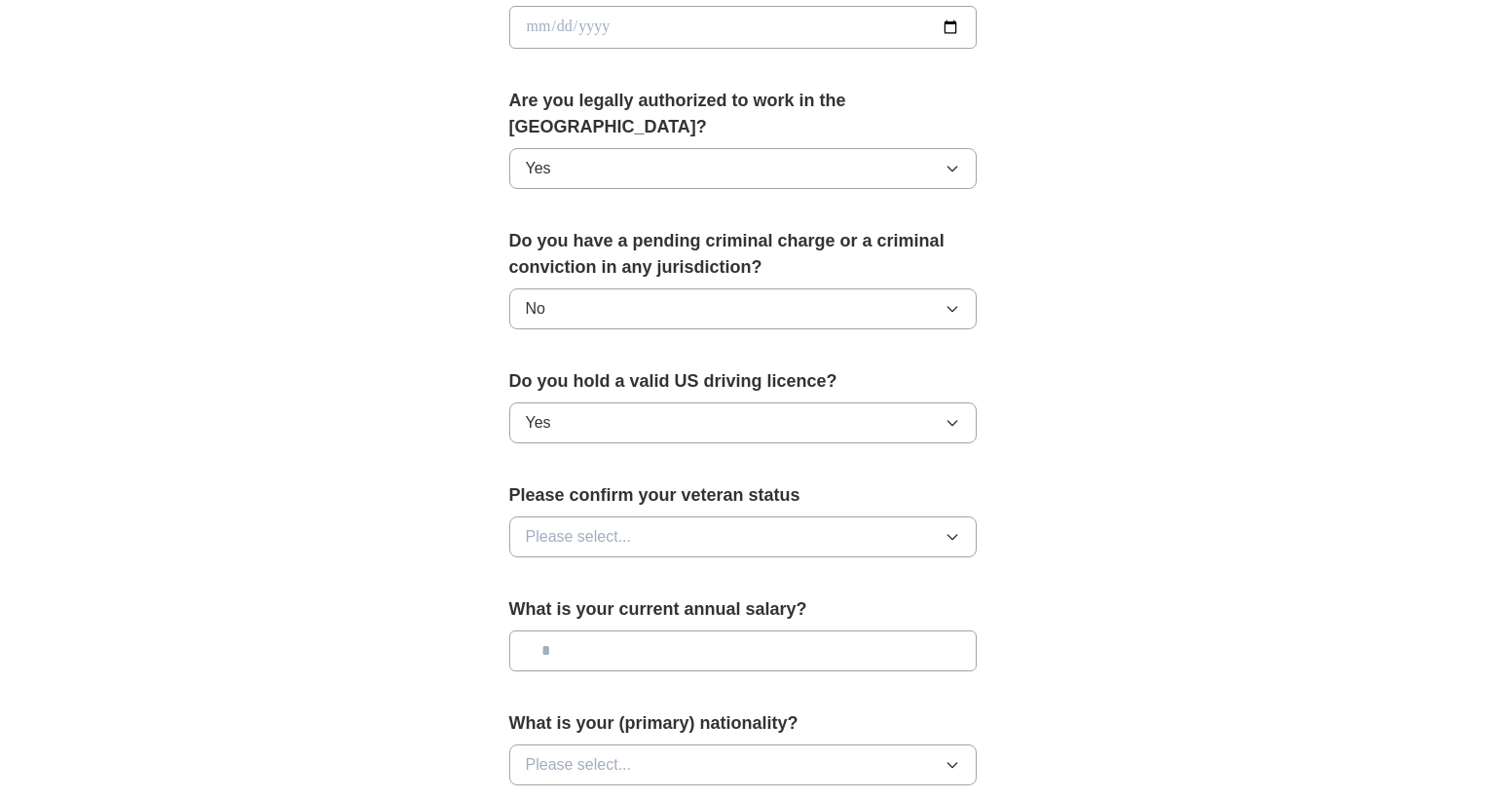
click at [740, 516] on button "Please select..." at bounding box center [742, 536] width 467 height 41
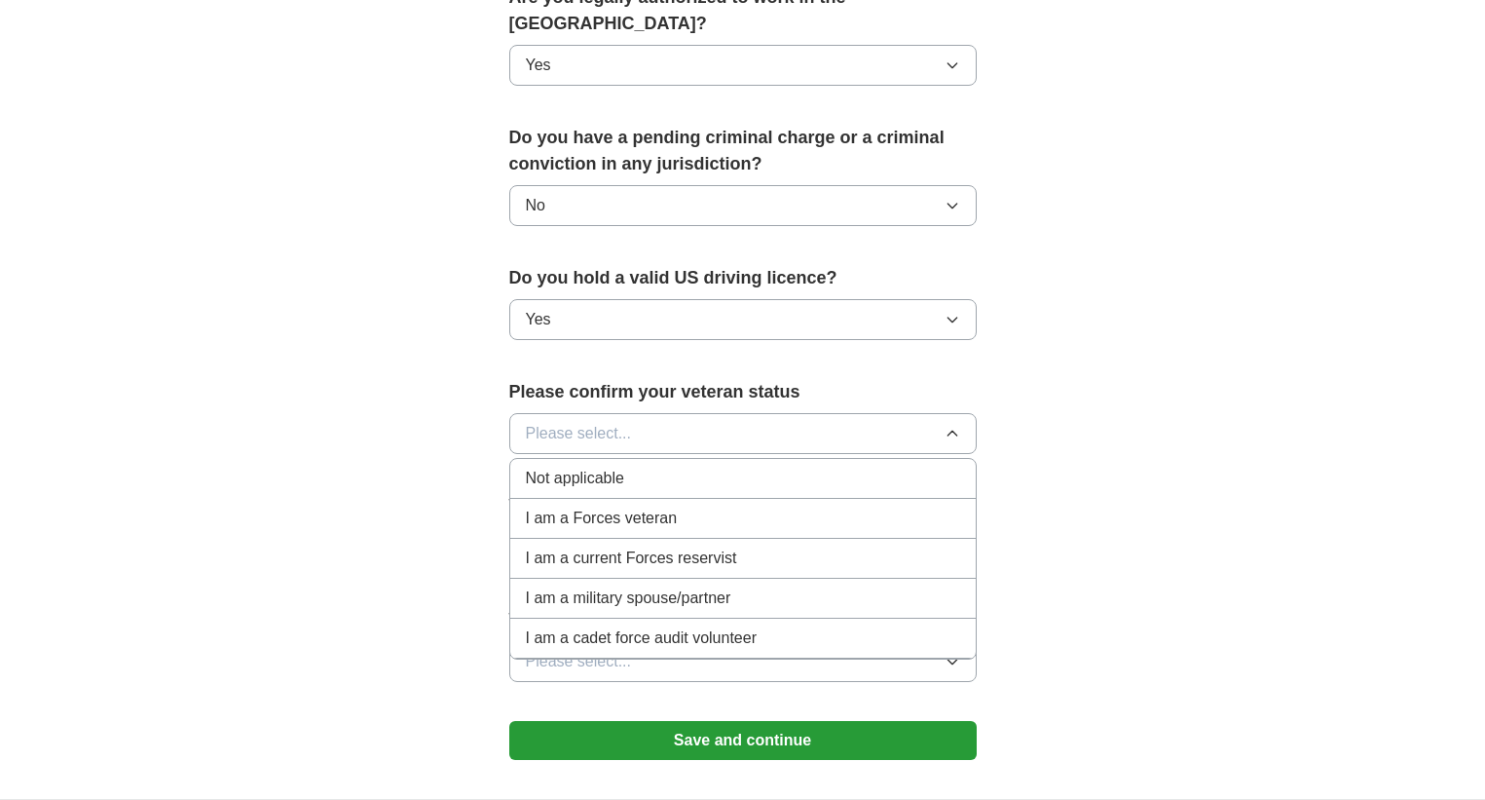
scroll to position [1039, 0]
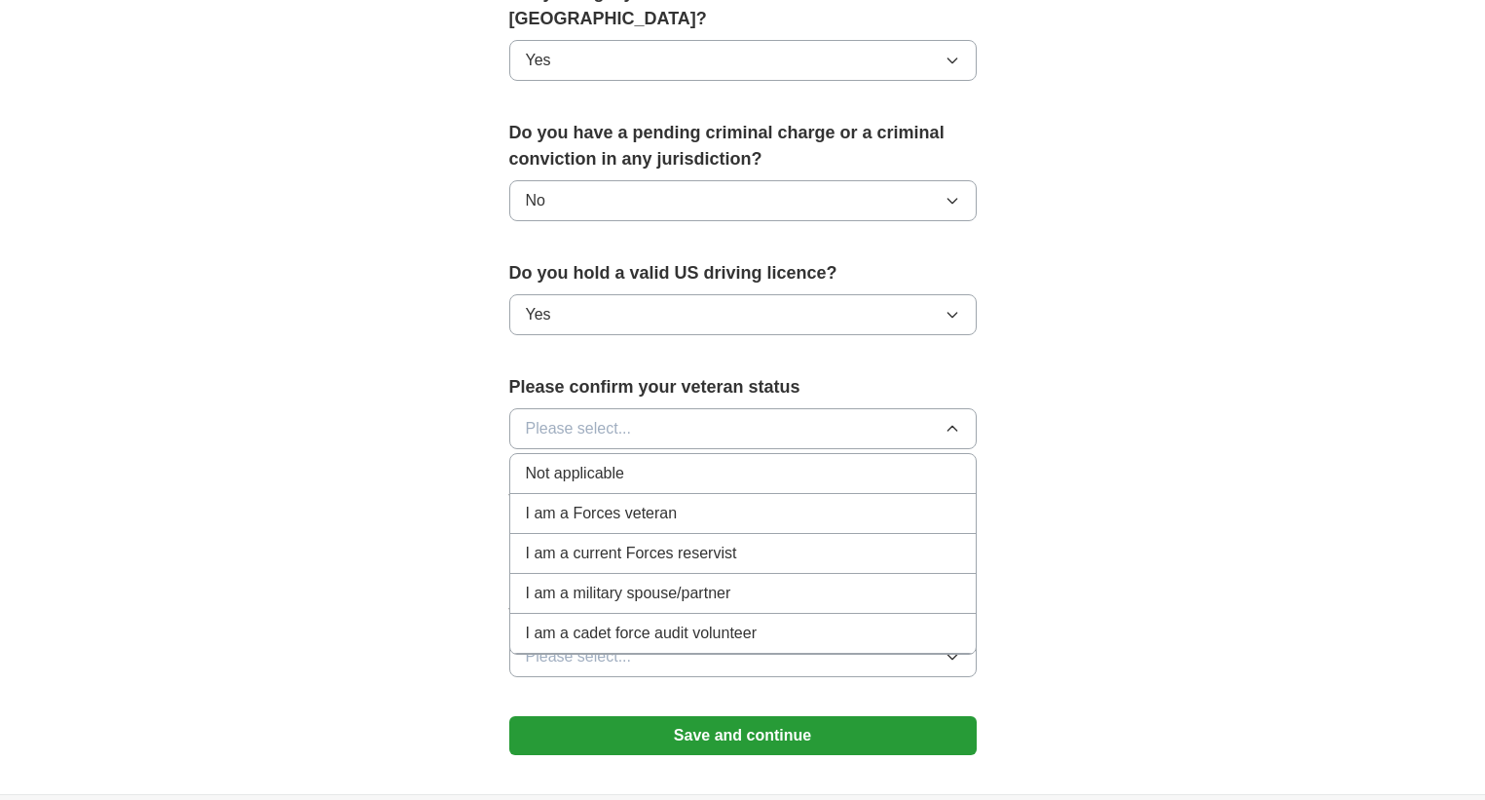
click at [654, 462] on div "Not applicable" at bounding box center [743, 473] width 434 height 23
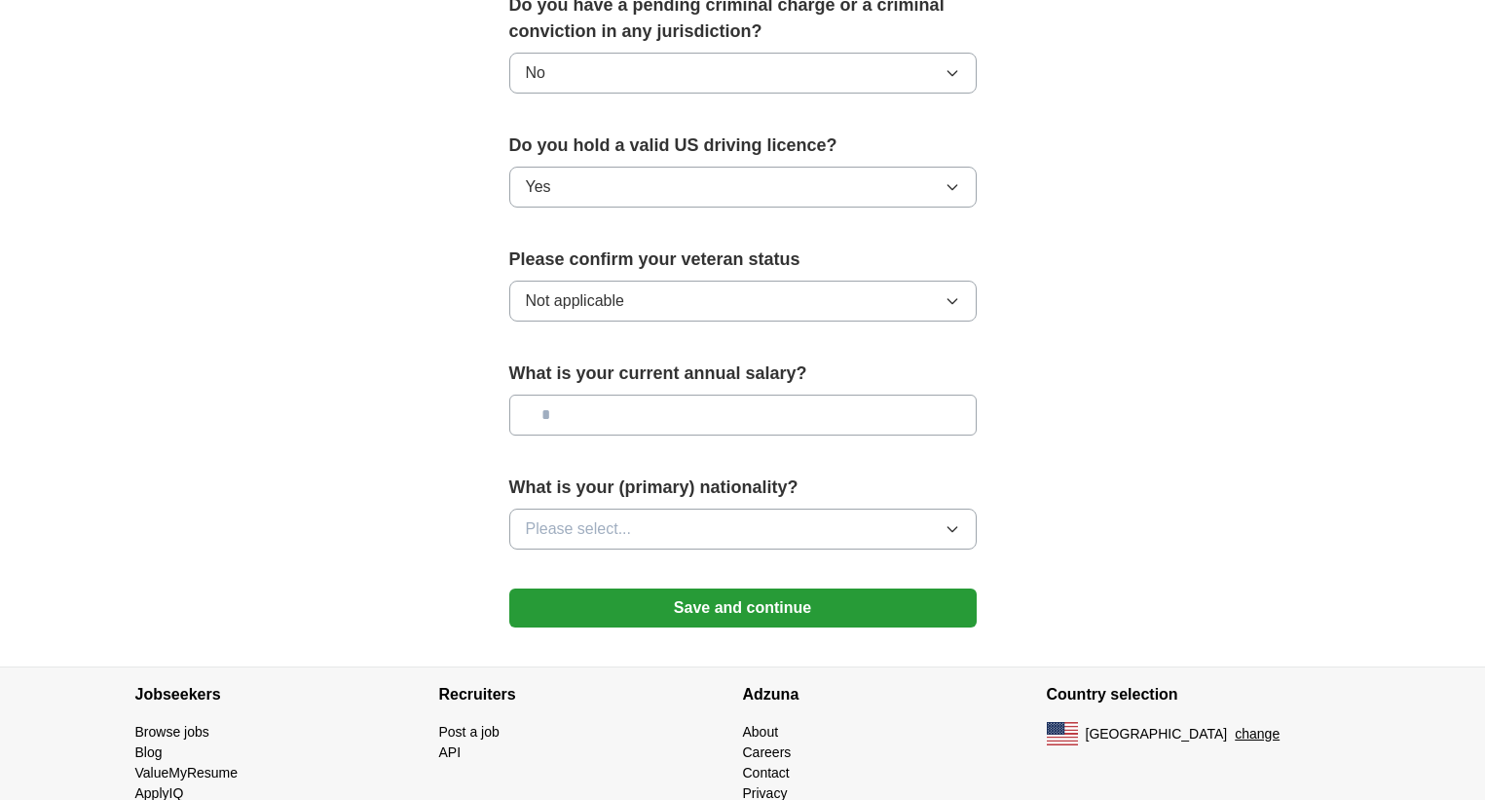
scroll to position [1173, 0]
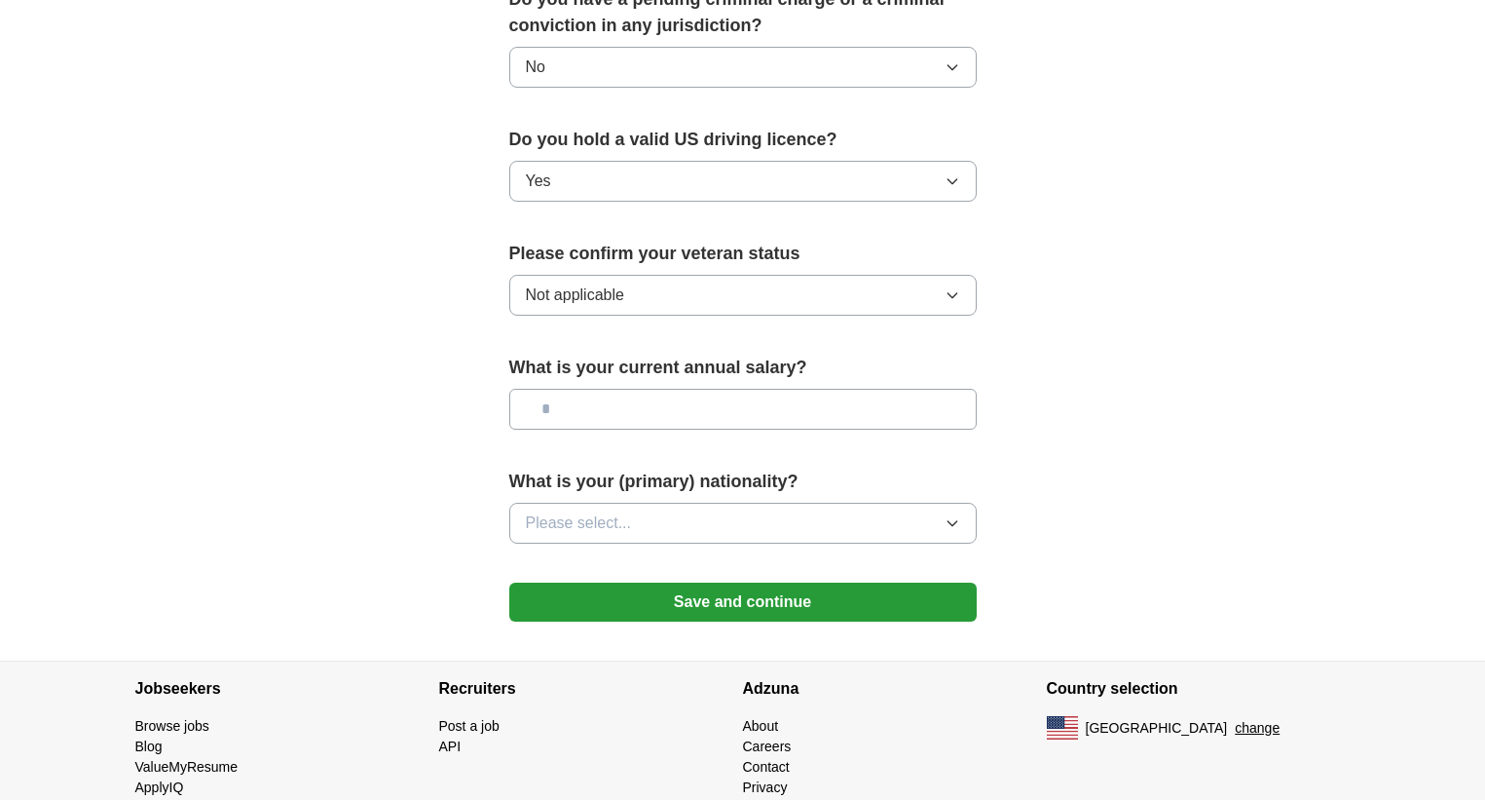
click at [718, 582] on button "Save and continue" at bounding box center [742, 601] width 467 height 39
